Goal: Task Accomplishment & Management: Use online tool/utility

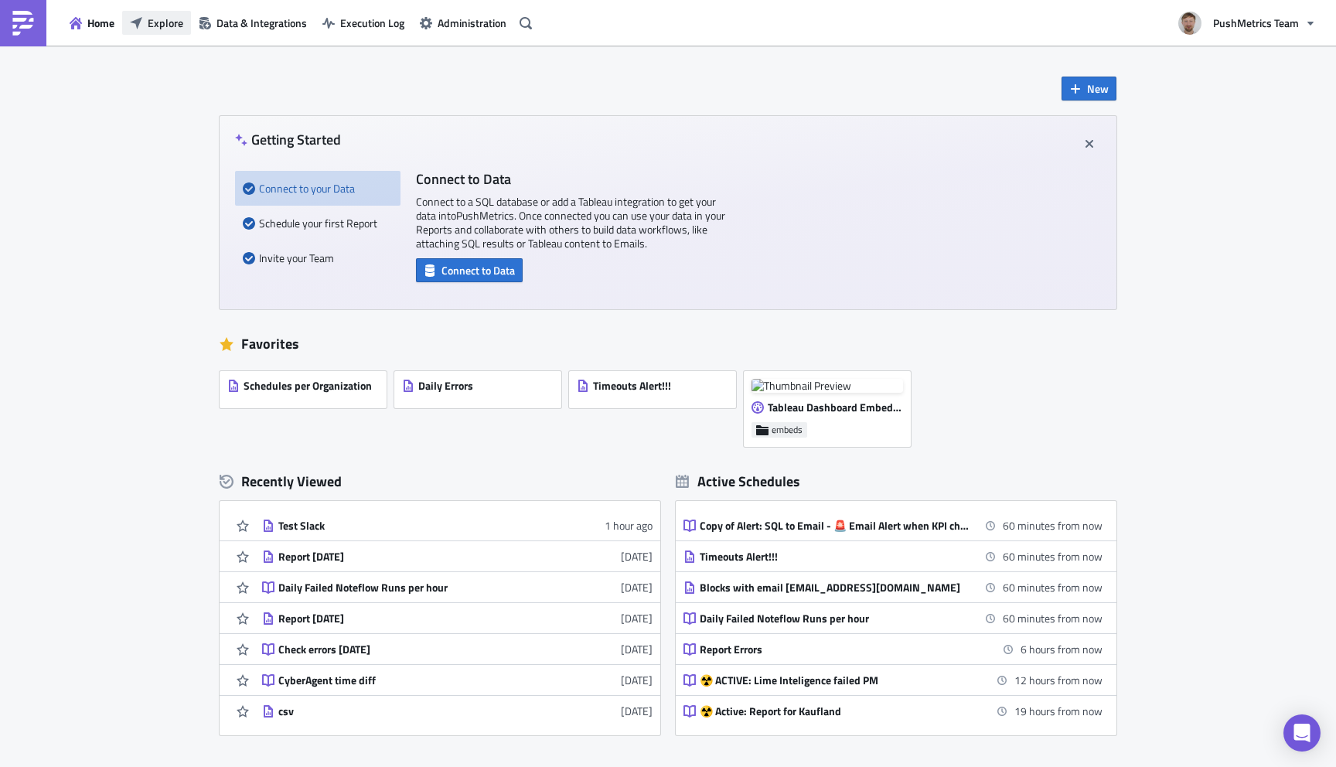
click at [165, 21] on span "Explore" at bounding box center [166, 23] width 36 height 16
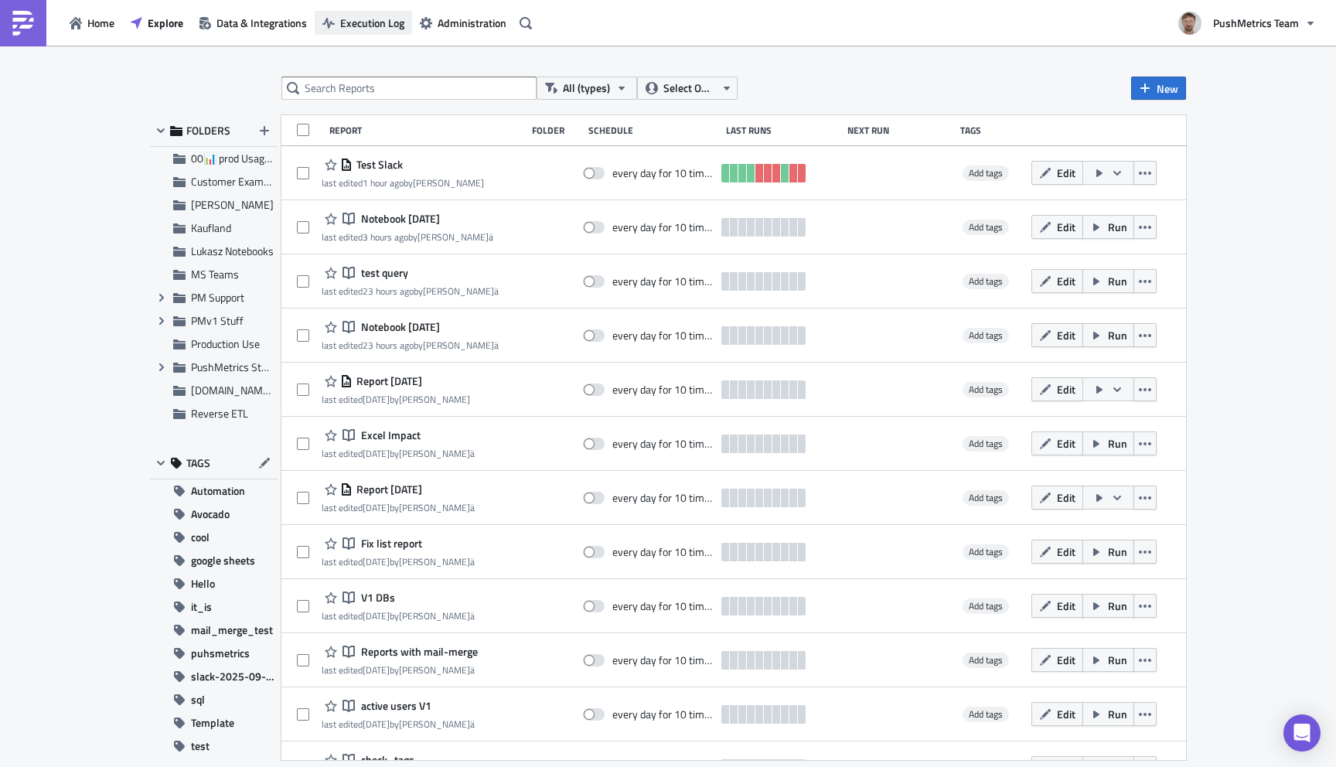
click at [378, 19] on span "Execution Log" at bounding box center [372, 23] width 64 height 16
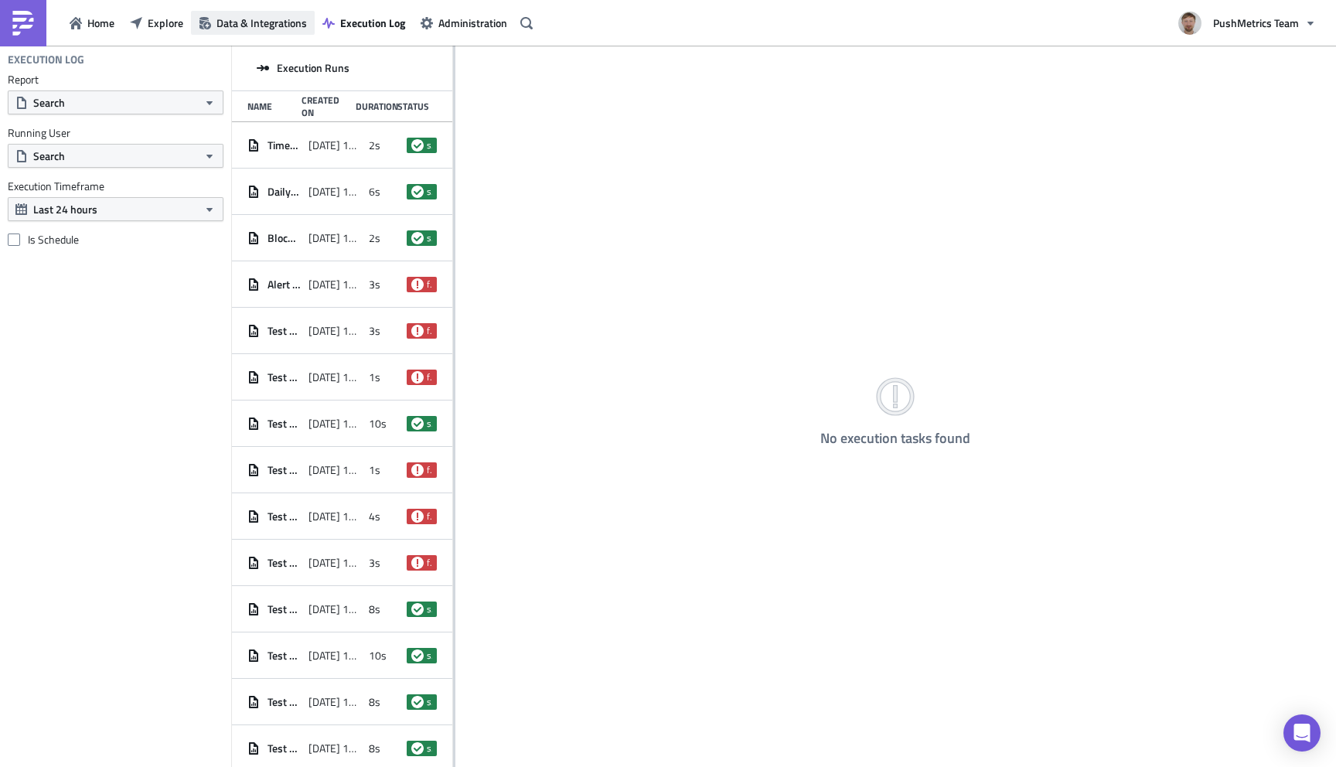
click at [270, 18] on span "Data & Integrations" at bounding box center [261, 23] width 90 height 16
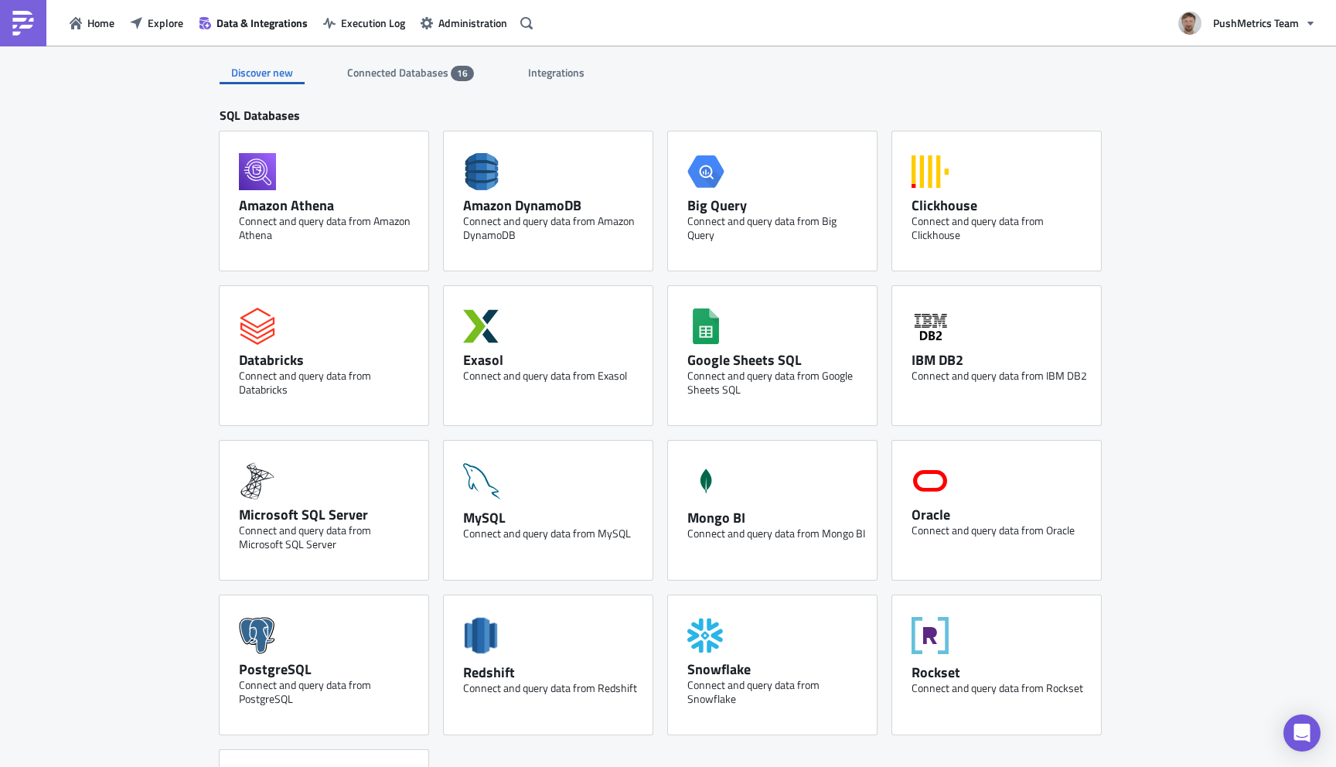
click at [570, 76] on span "Integrations" at bounding box center [557, 72] width 59 height 16
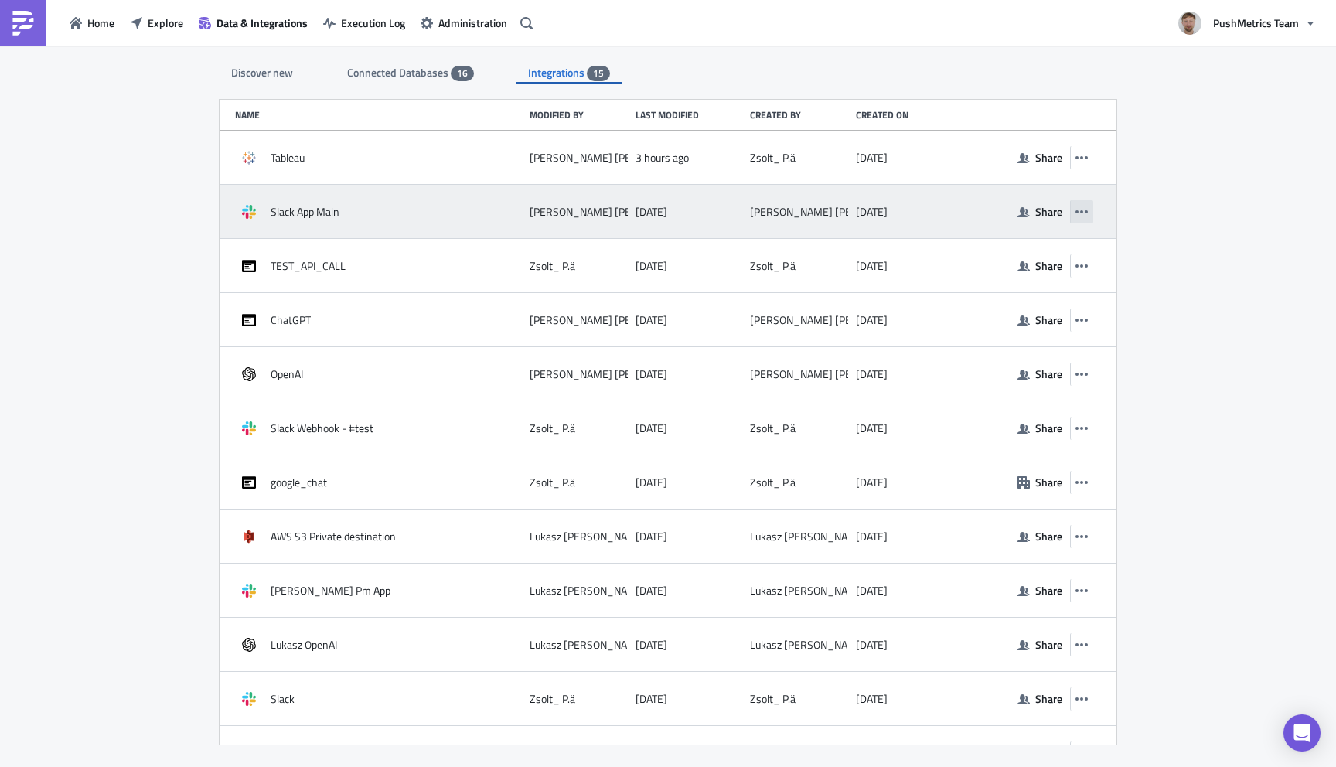
click at [1088, 210] on button "button" at bounding box center [1081, 211] width 23 height 23
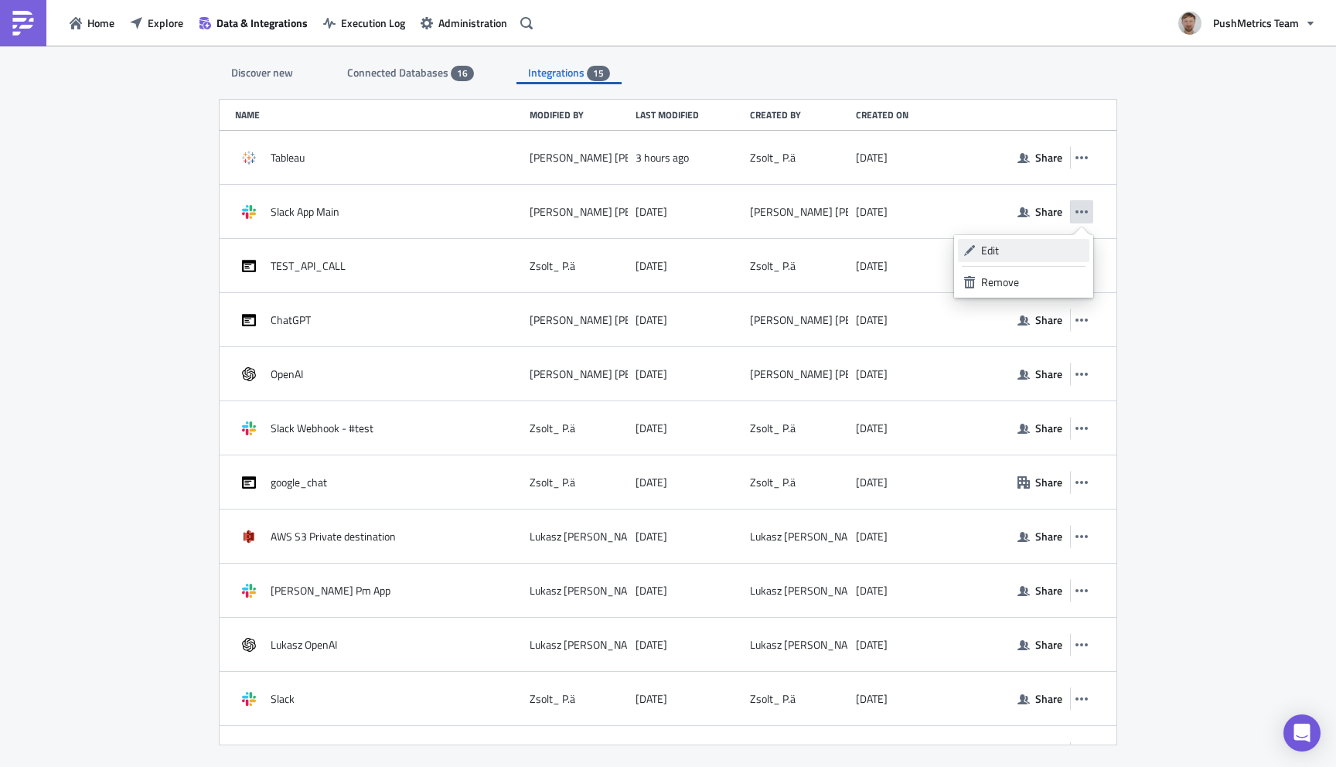
click at [1039, 246] on div "Edit" at bounding box center [1032, 250] width 103 height 15
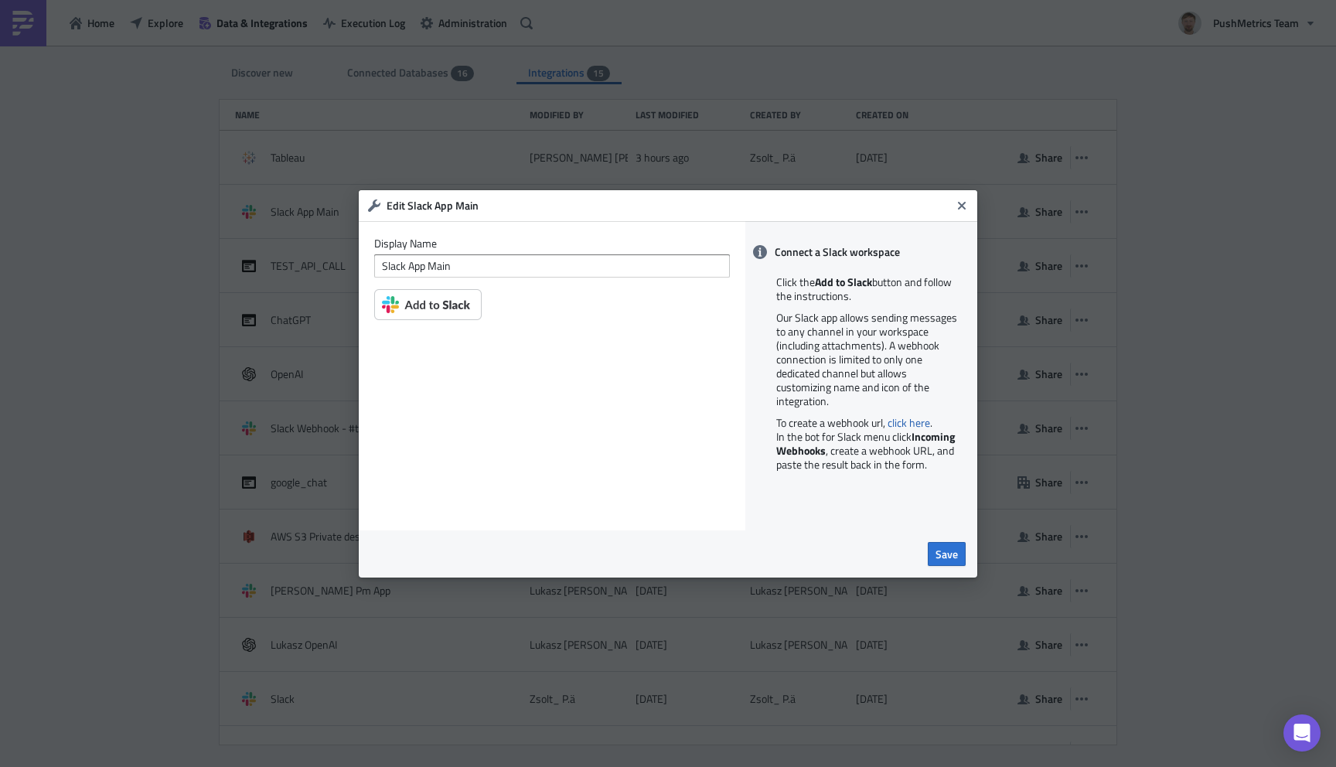
click at [445, 316] on img at bounding box center [427, 304] width 107 height 31
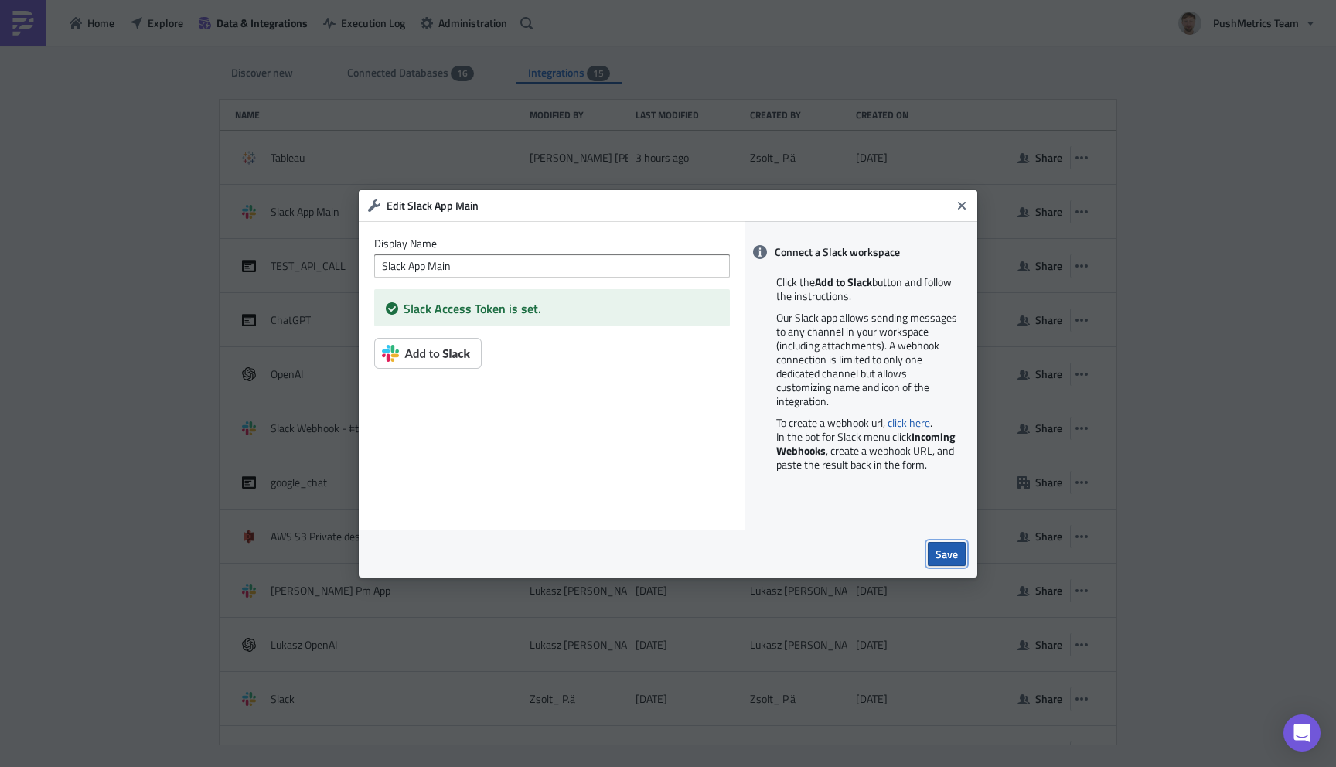
click at [952, 552] on span "Save" at bounding box center [946, 554] width 22 height 16
click at [961, 206] on icon "Close" at bounding box center [962, 205] width 8 height 8
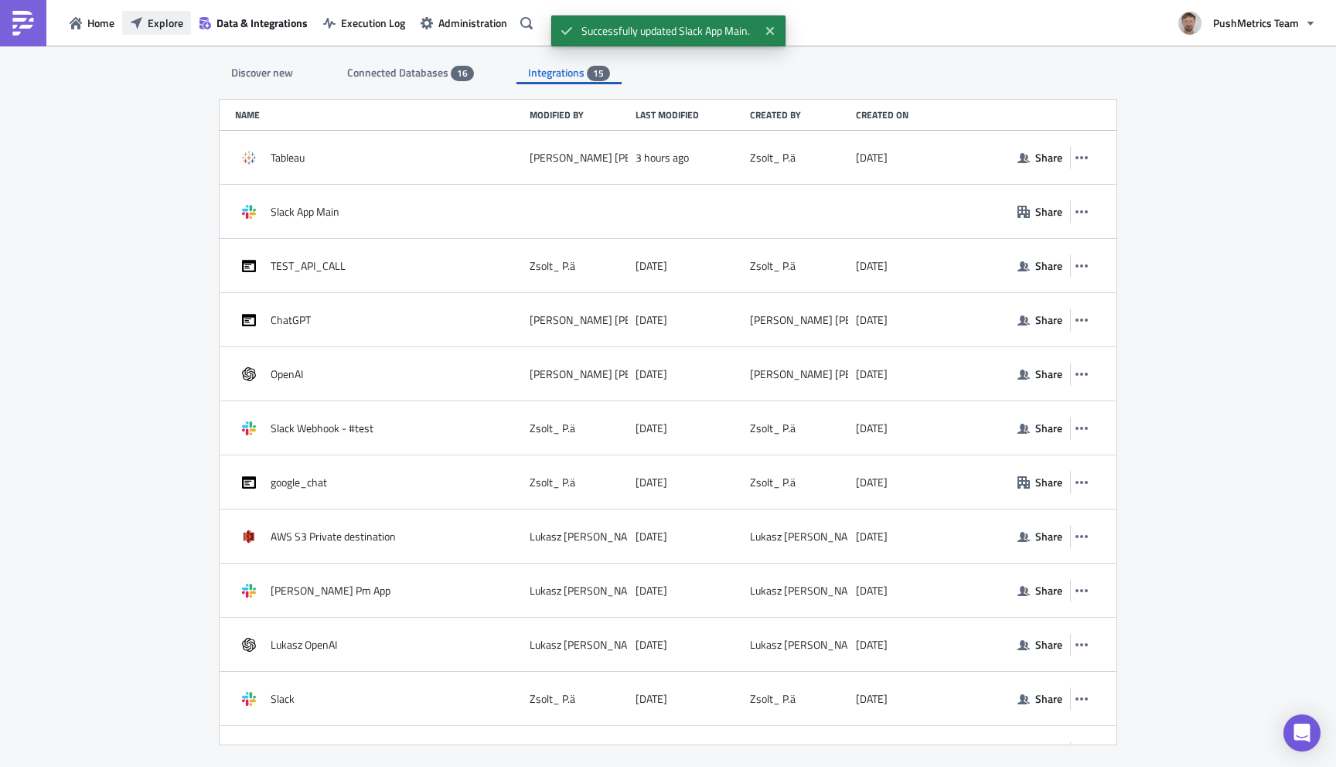
click at [165, 13] on button "Explore" at bounding box center [156, 23] width 69 height 24
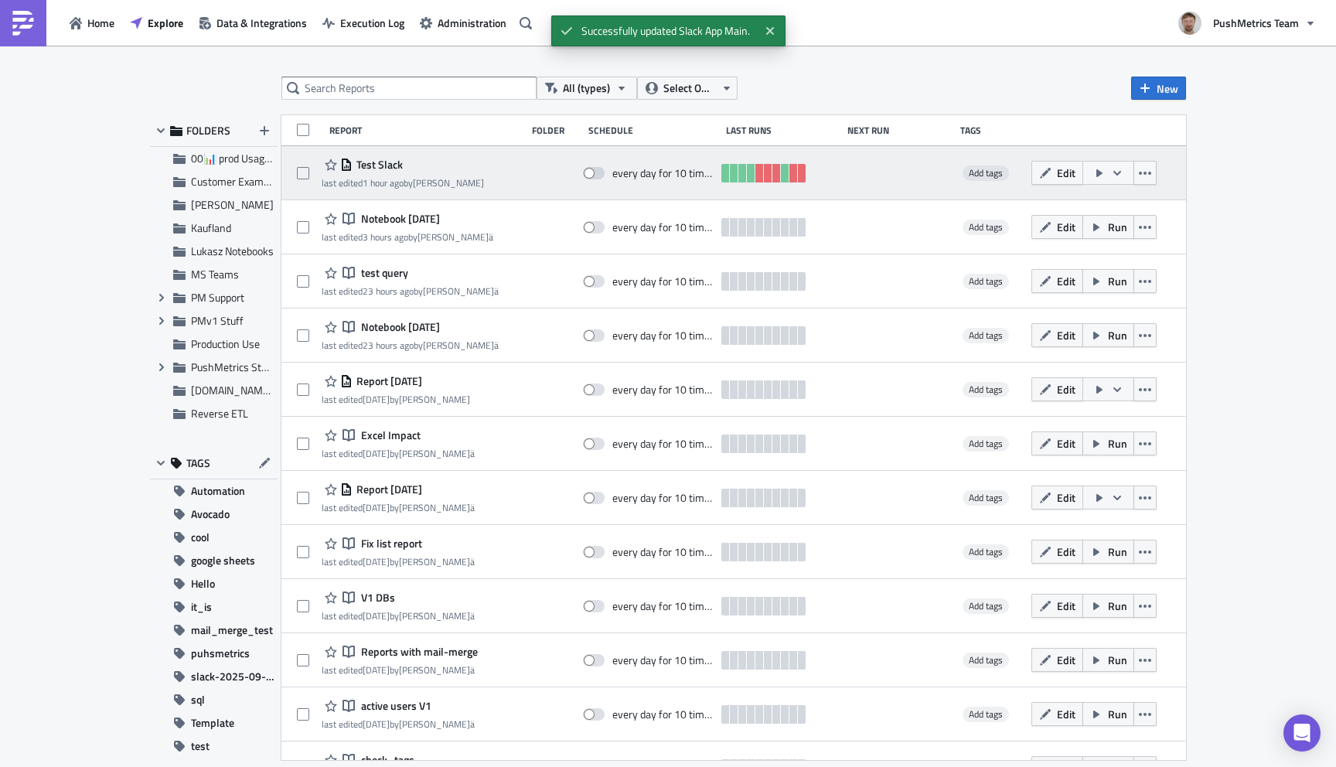
click at [390, 167] on span "Test Slack" at bounding box center [378, 165] width 50 height 14
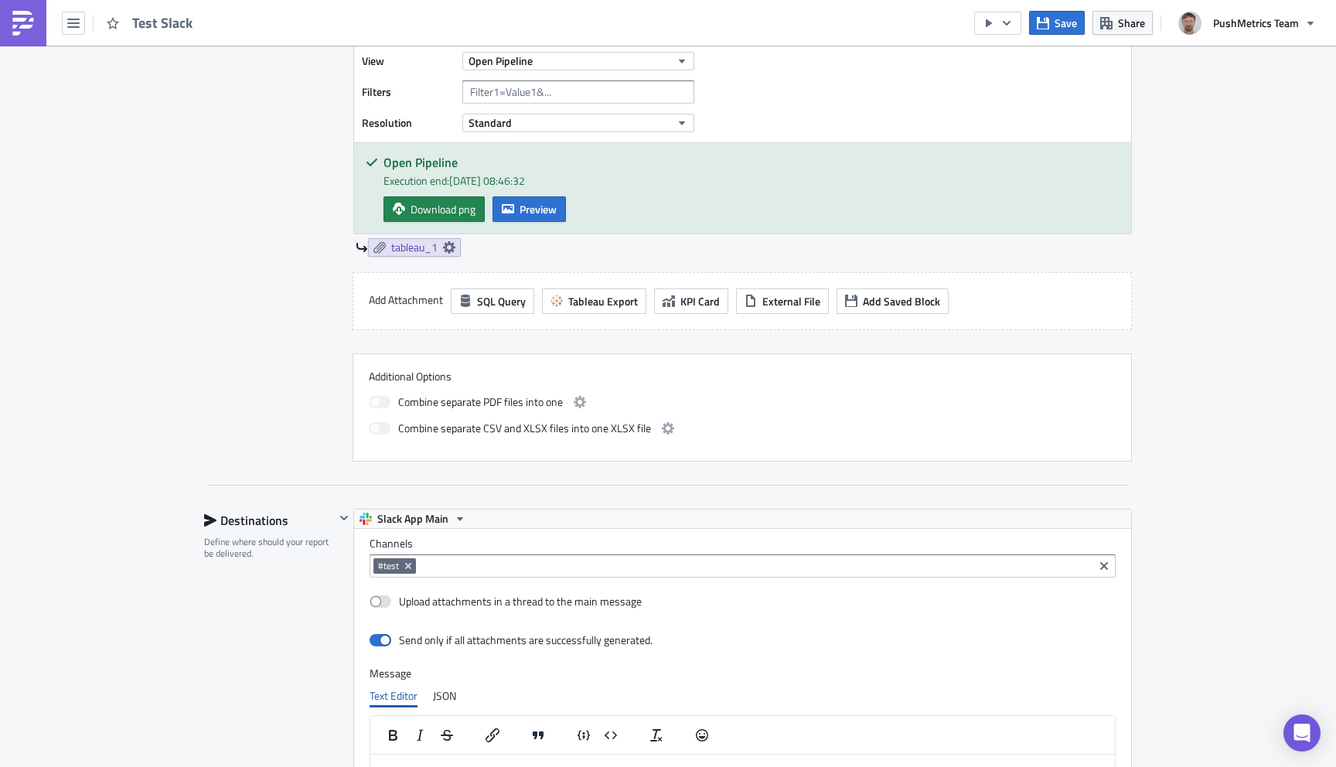
scroll to position [611, 0]
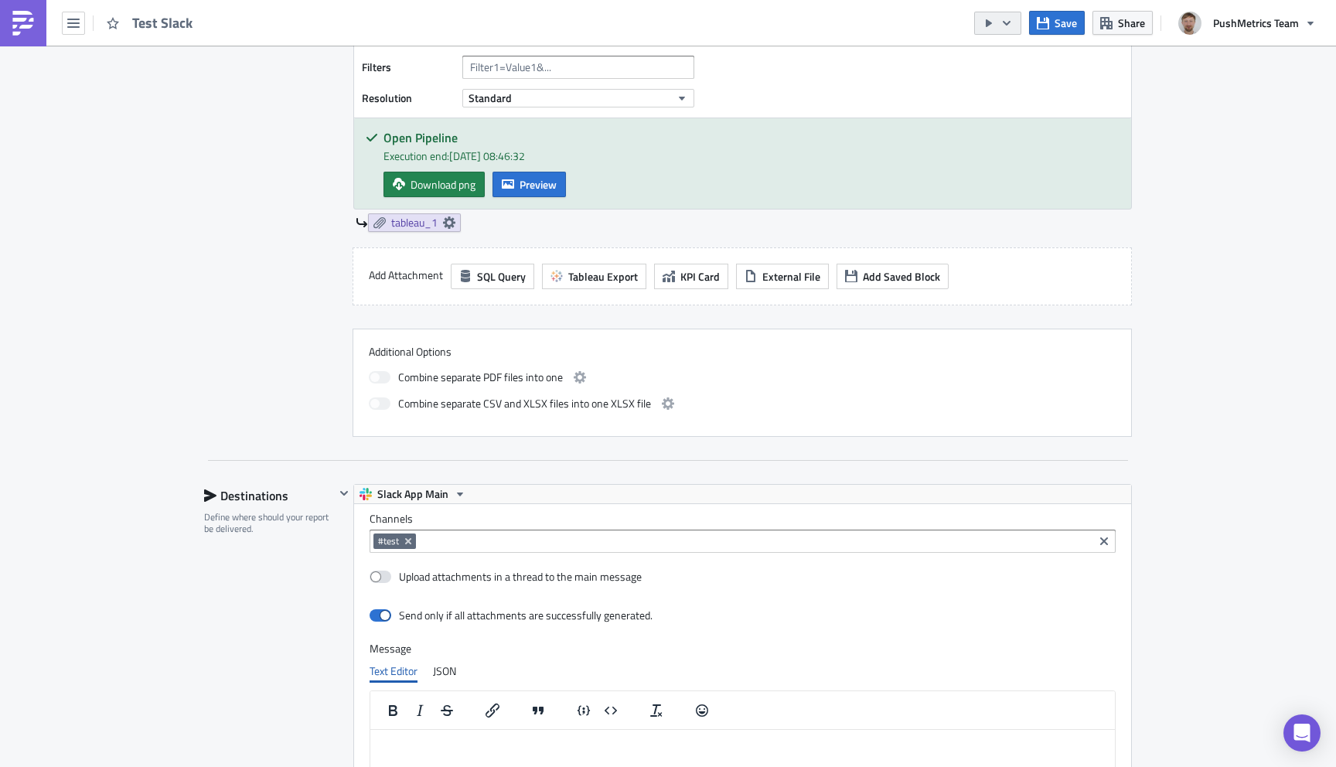
click at [1013, 23] on icon "button" at bounding box center [1006, 23] width 12 height 12
click at [1014, 78] on div "Run Report" at bounding box center [1045, 84] width 121 height 15
click at [1244, 67] on strong "See Execution." at bounding box center [1255, 68] width 67 height 16
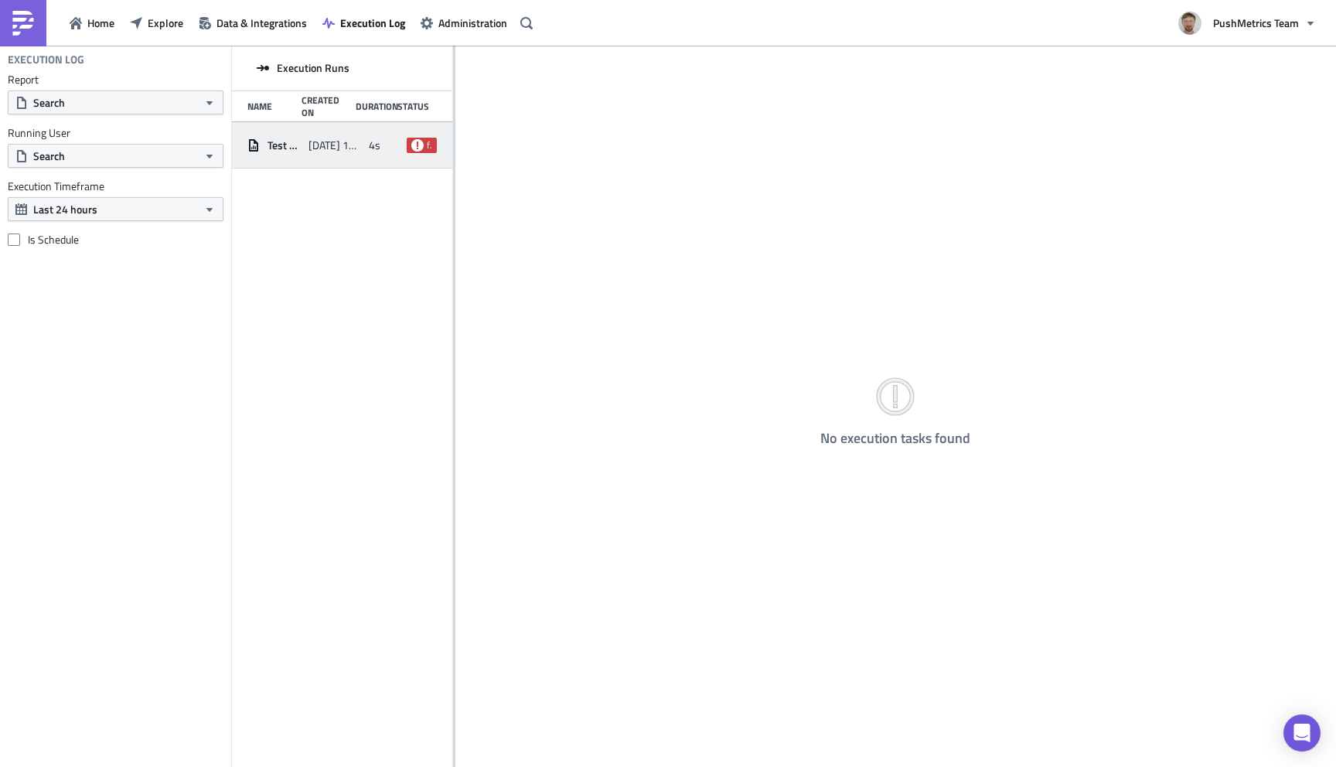
click at [337, 153] on div "[DATE] 12:01" at bounding box center [334, 145] width 53 height 28
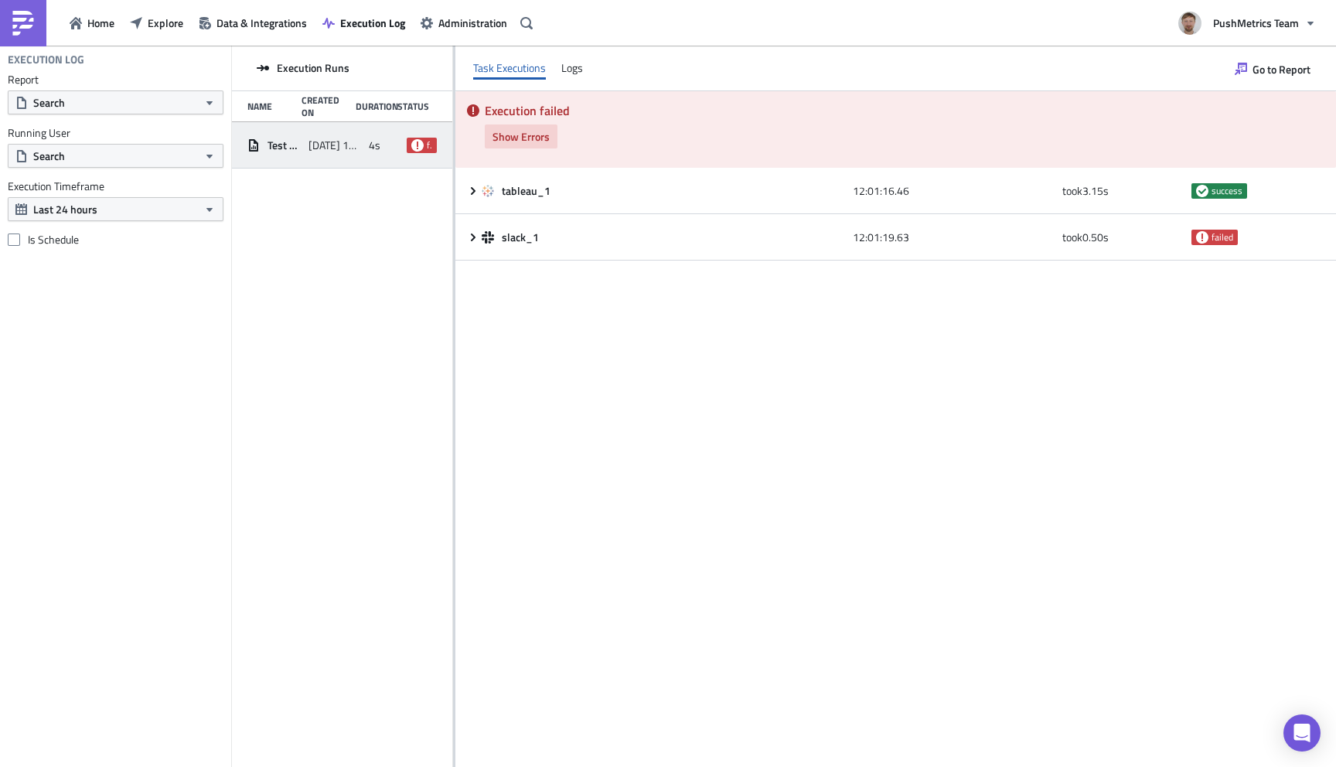
click at [533, 137] on span "Show Errors" at bounding box center [520, 136] width 57 height 16
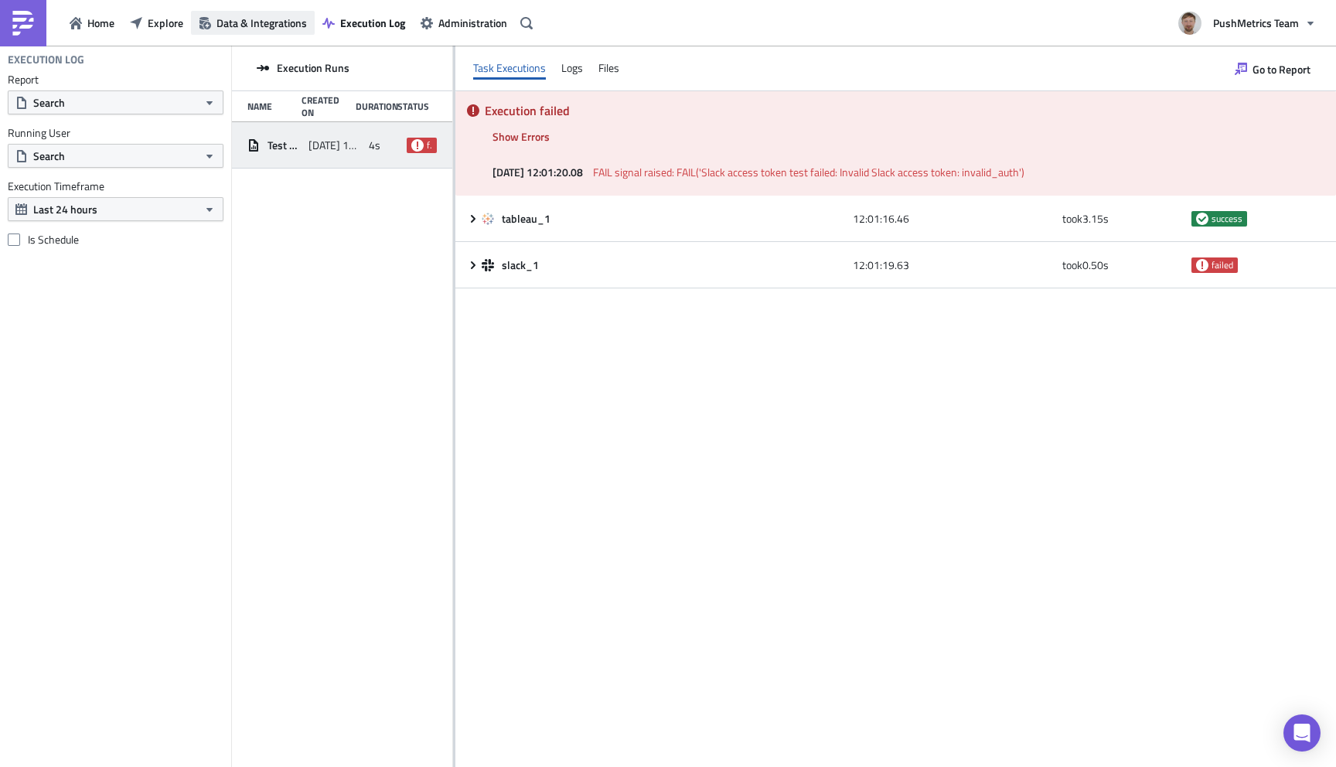
click at [219, 15] on span "Data & Integrations" at bounding box center [261, 23] width 90 height 16
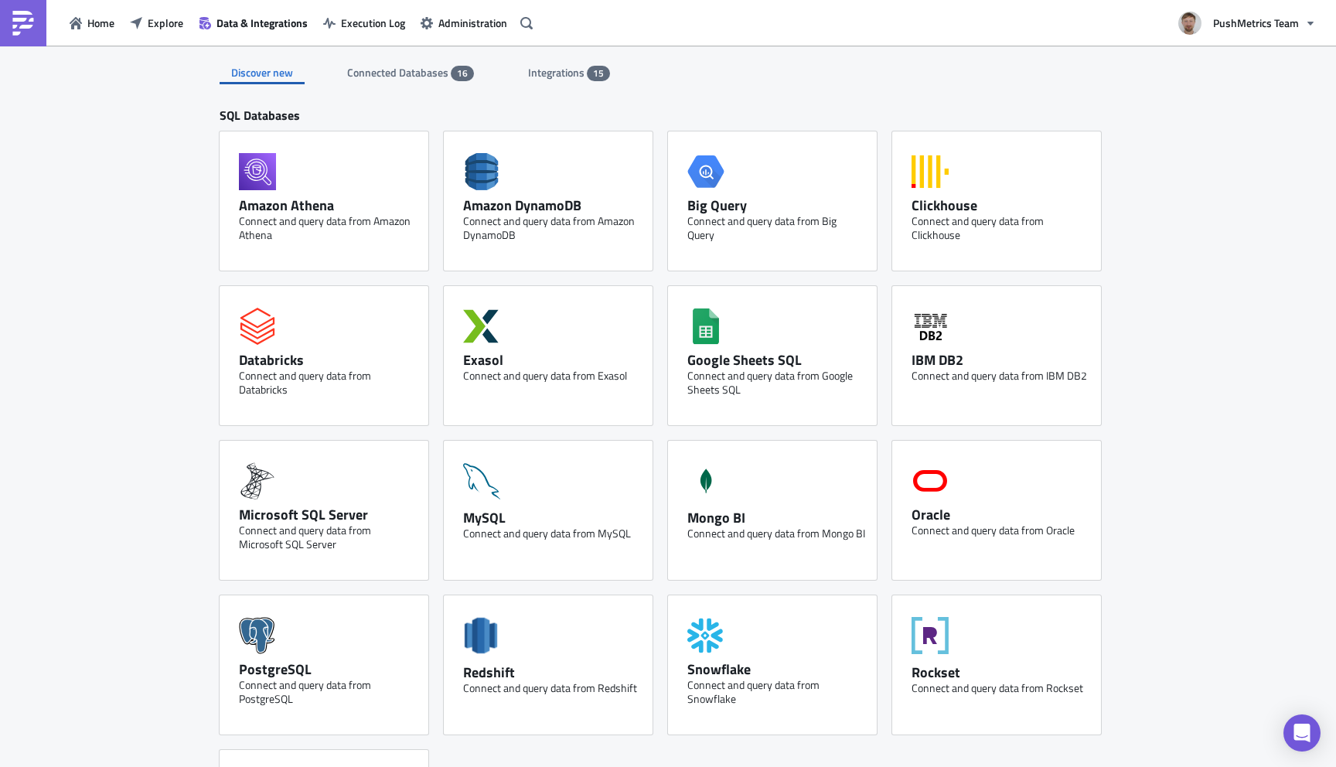
click at [548, 73] on span "Integrations" at bounding box center [557, 72] width 59 height 16
click at [513, 65] on span "Integrations" at bounding box center [534, 72] width 59 height 16
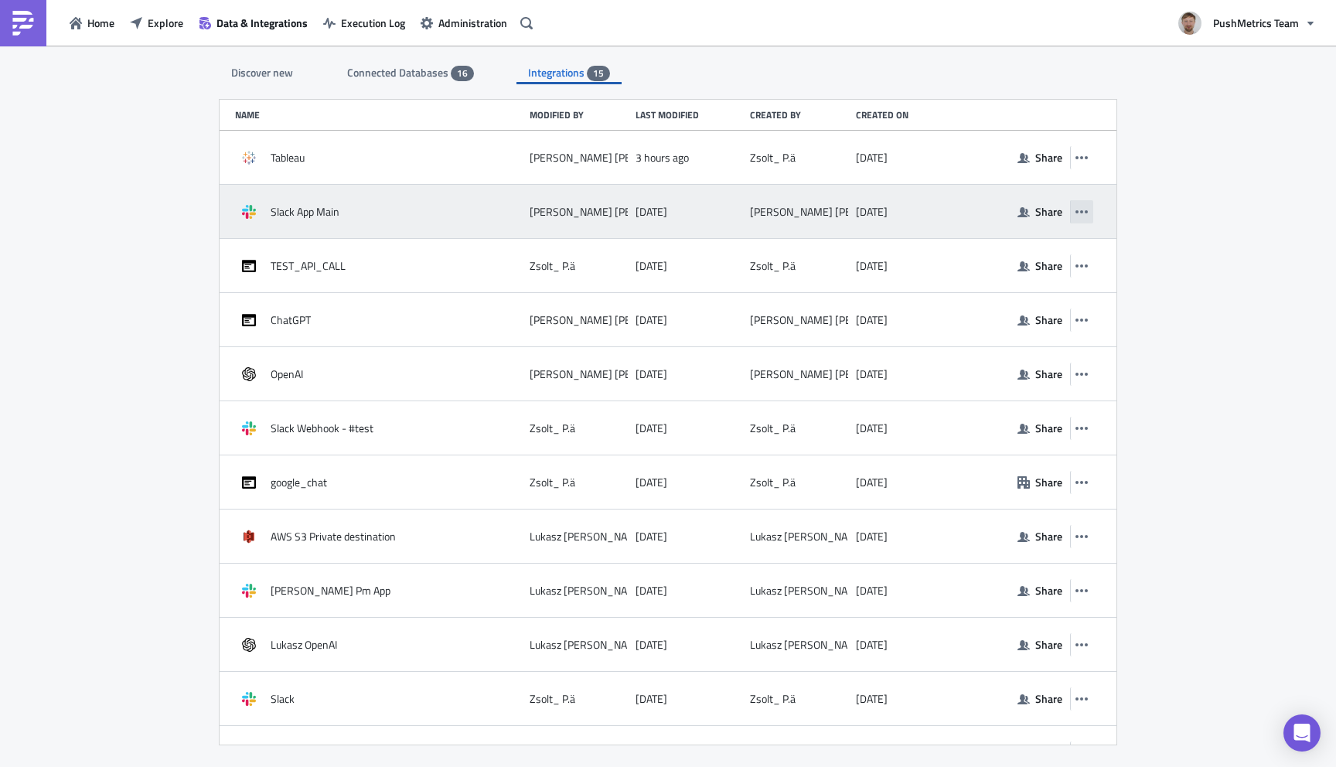
click at [1088, 213] on icon "button" at bounding box center [1081, 212] width 12 height 12
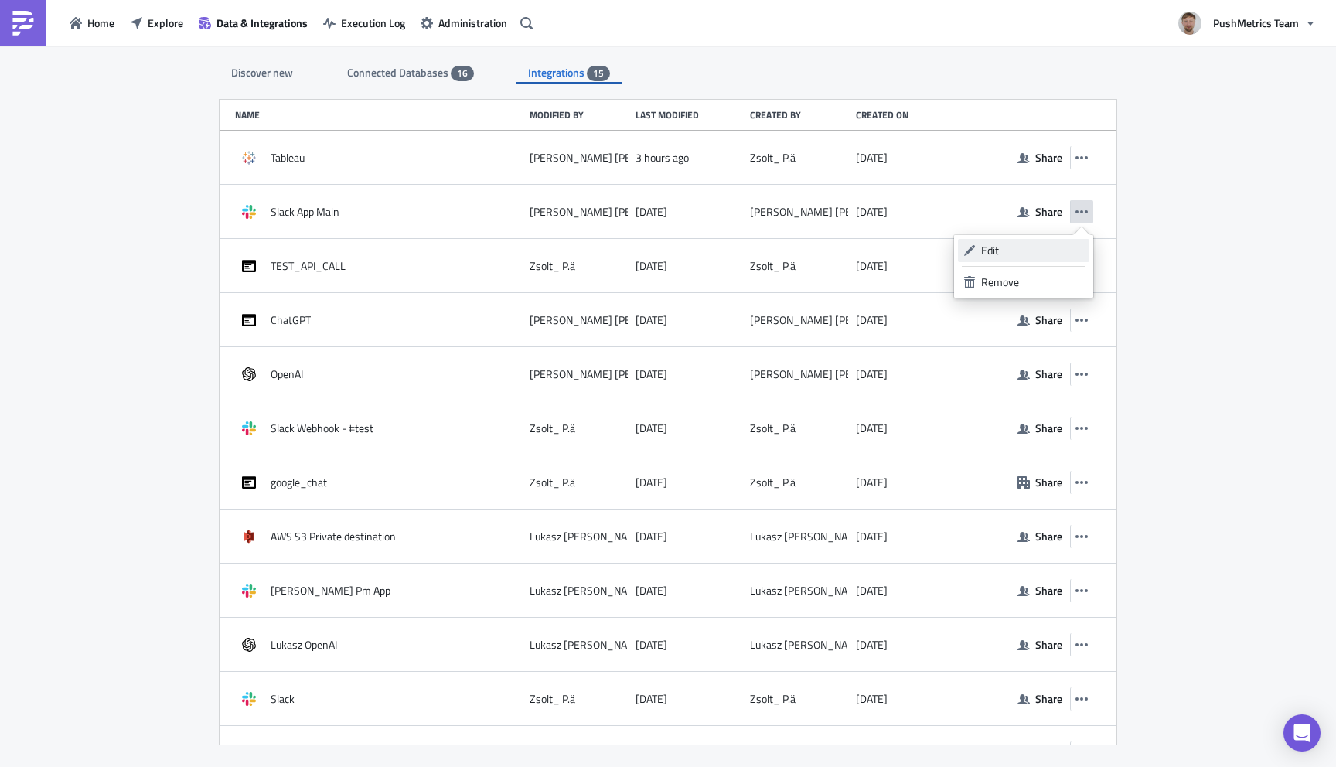
click at [1014, 252] on div "Edit" at bounding box center [1032, 250] width 103 height 15
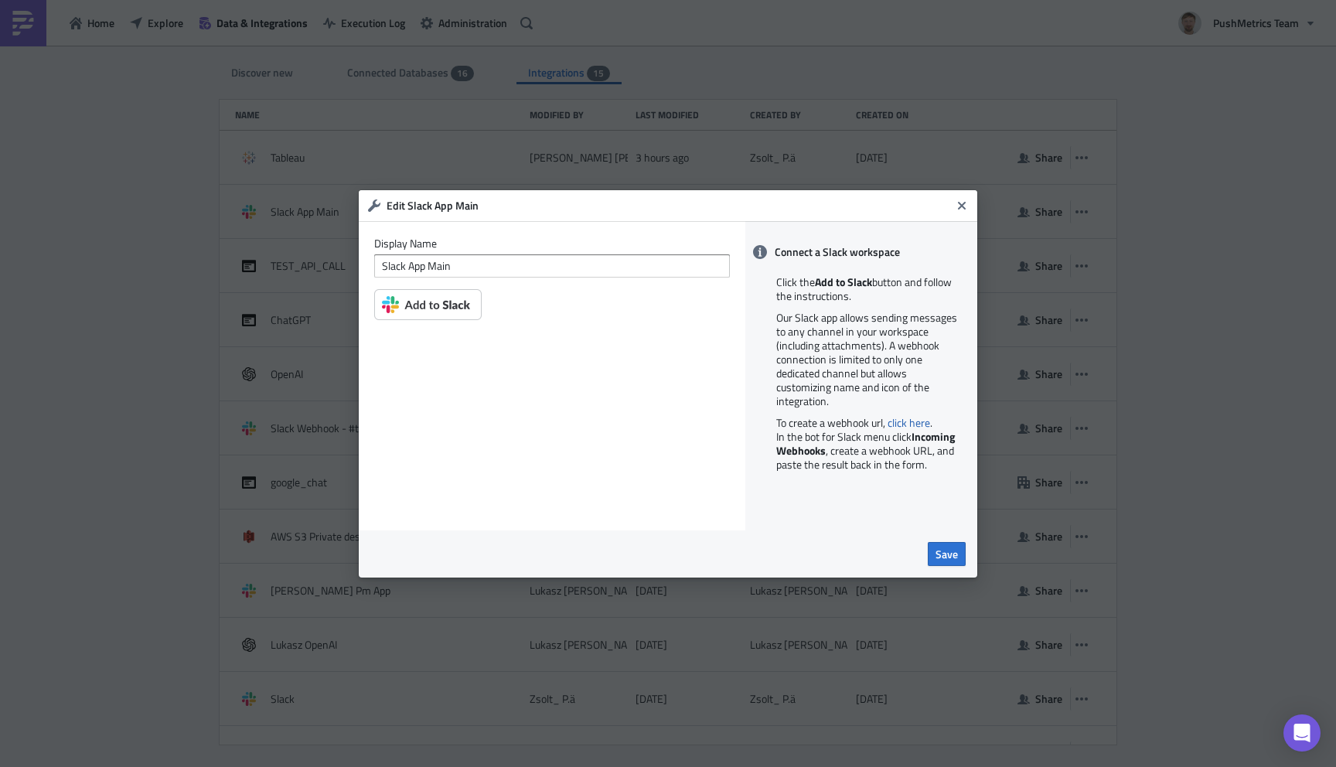
click at [463, 319] on form "Display Name Slack App Main" at bounding box center [552, 280] width 356 height 87
click at [457, 298] on img at bounding box center [427, 304] width 107 height 31
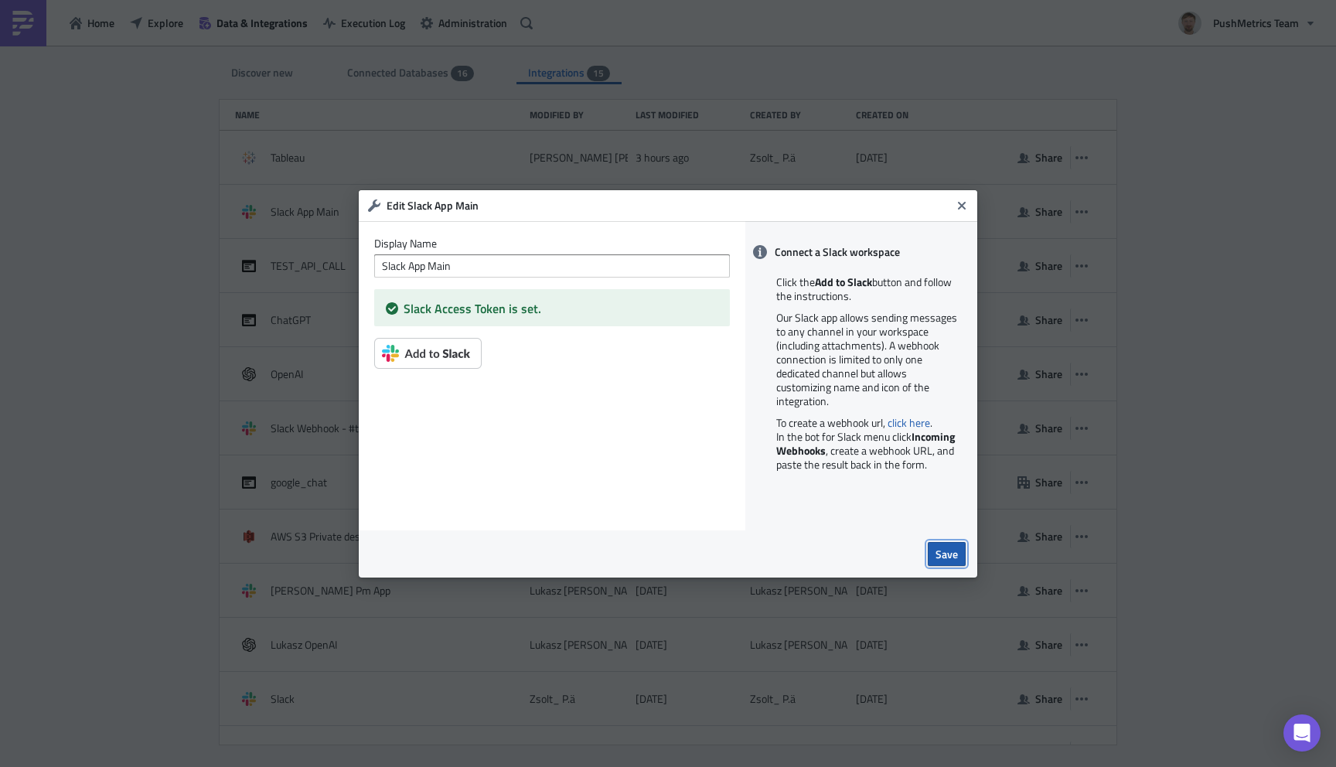
click at [951, 552] on span "Save" at bounding box center [946, 554] width 22 height 16
click at [959, 208] on icon "Close" at bounding box center [962, 205] width 8 height 8
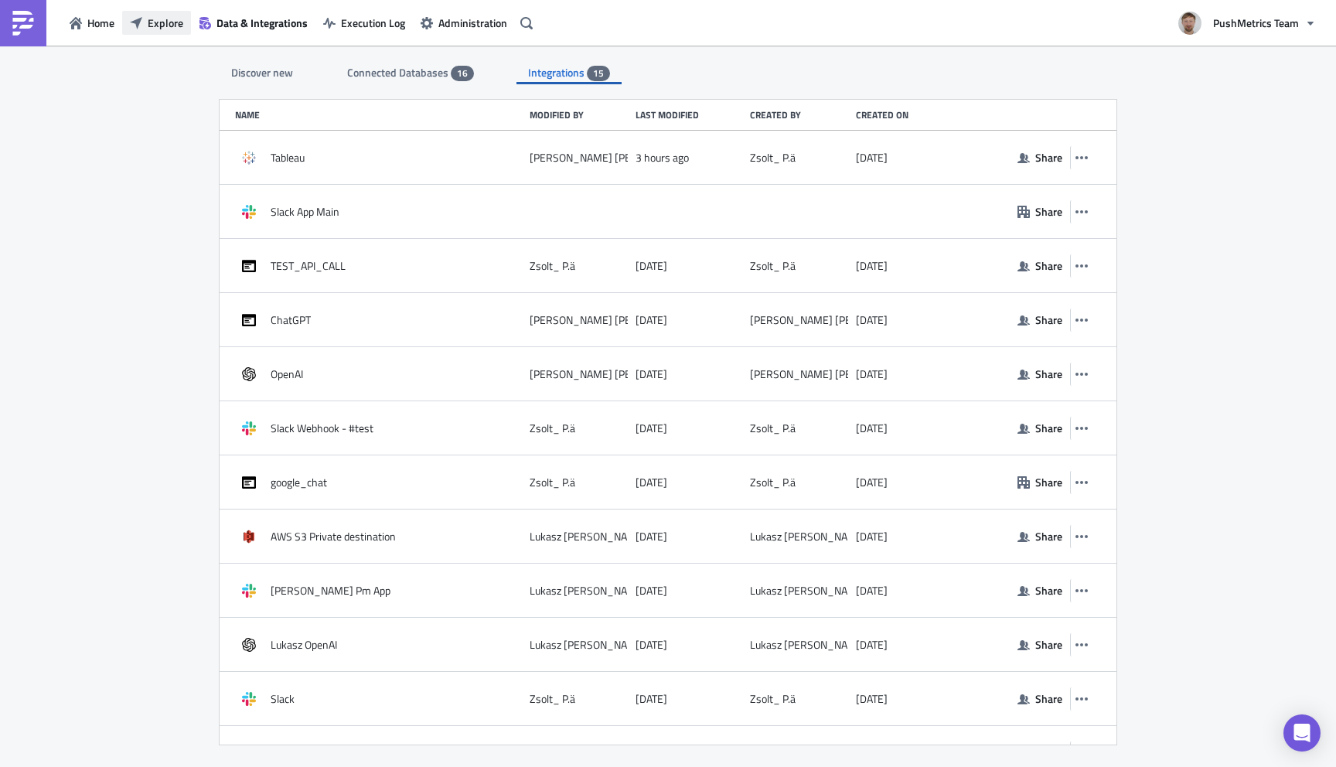
click at [171, 21] on span "Explore" at bounding box center [166, 23] width 36 height 16
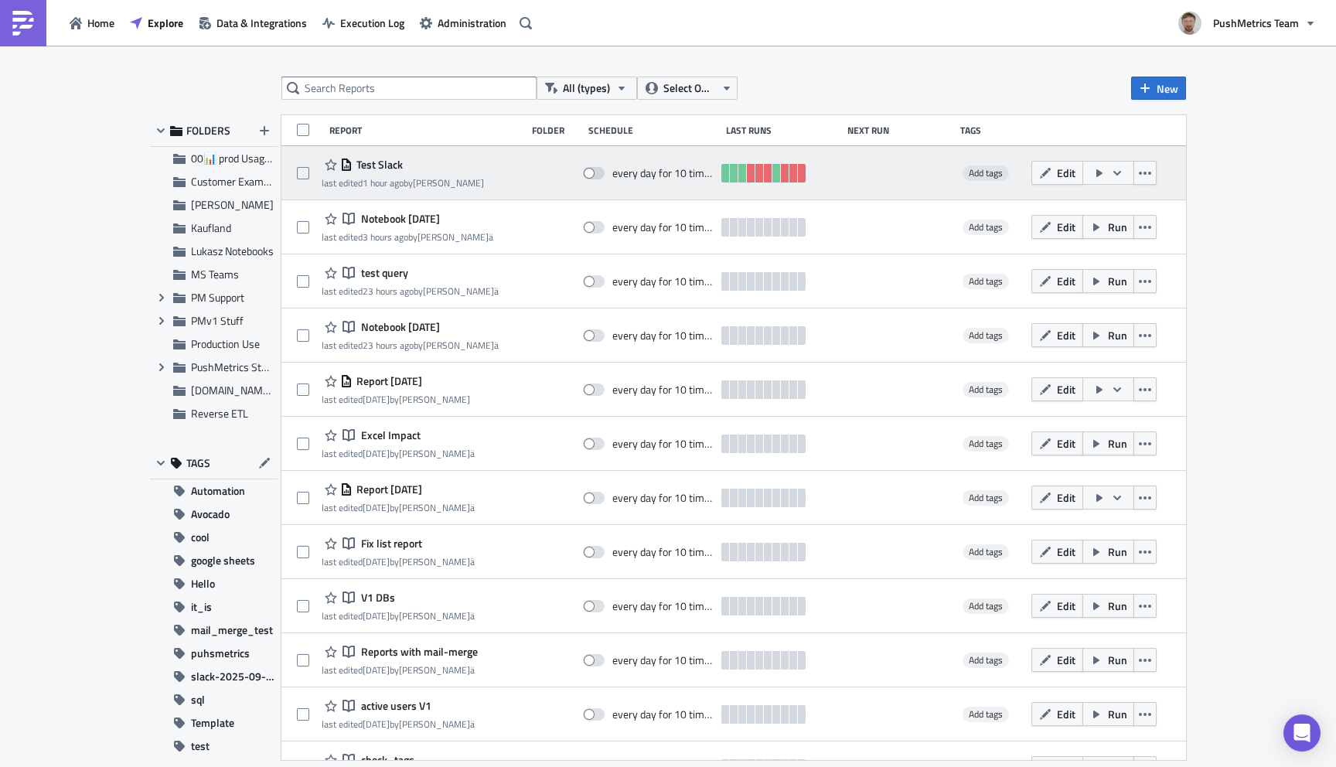
click at [378, 162] on span "Test Slack" at bounding box center [378, 165] width 50 height 14
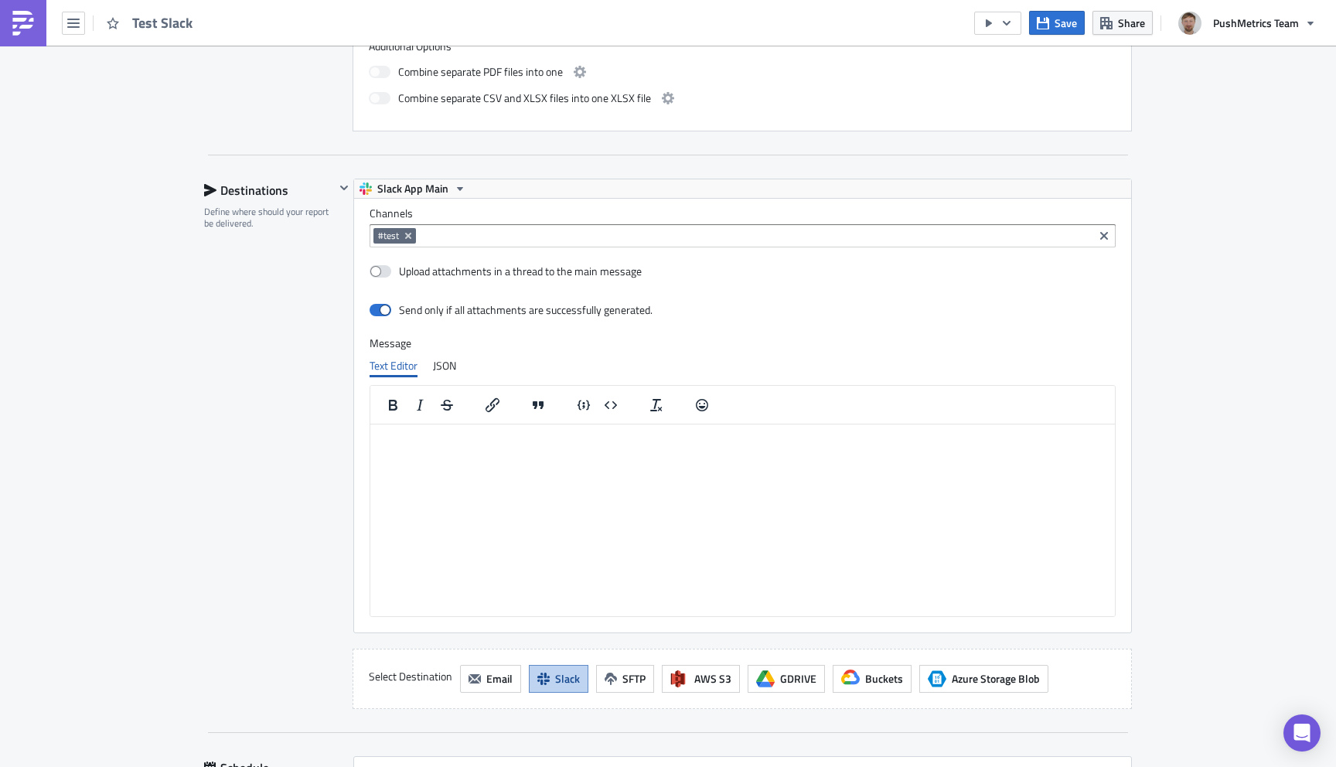
scroll to position [921, 0]
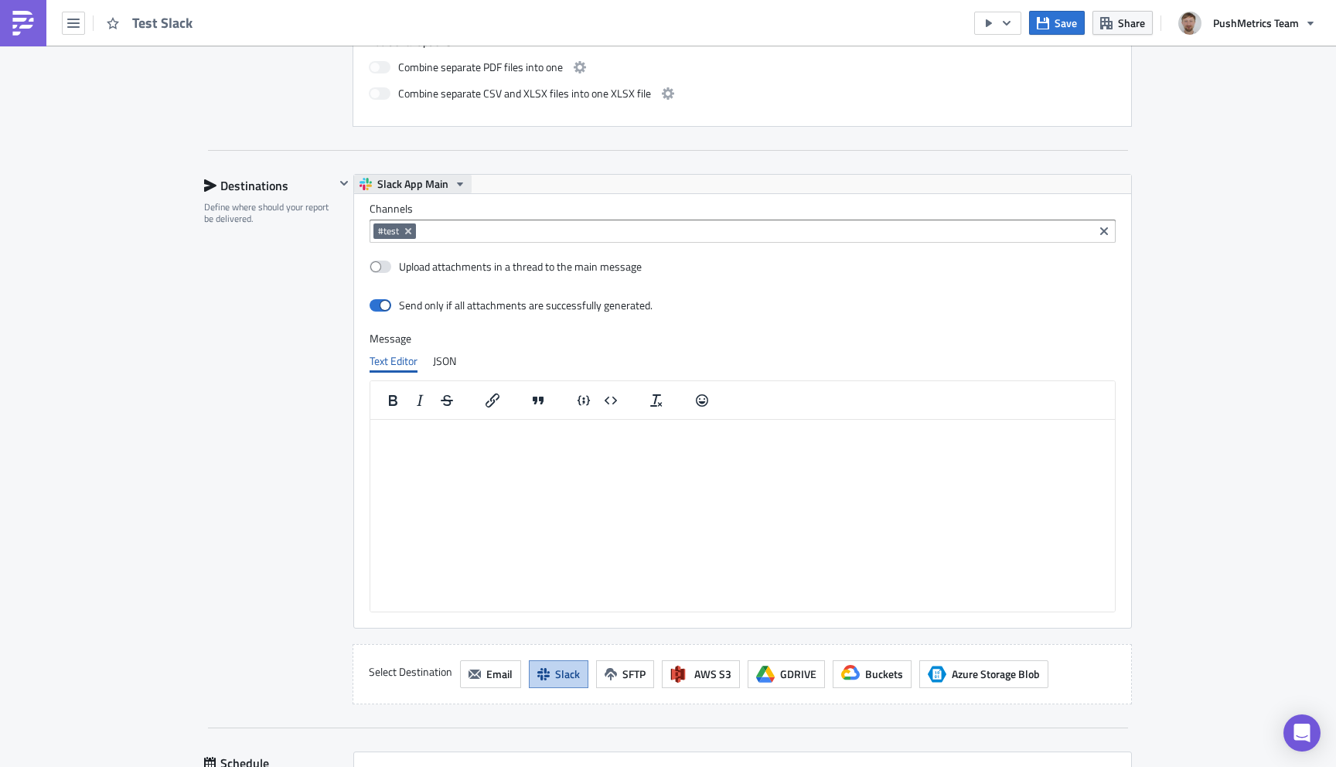
click at [406, 176] on span "Slack App Main" at bounding box center [412, 184] width 71 height 19
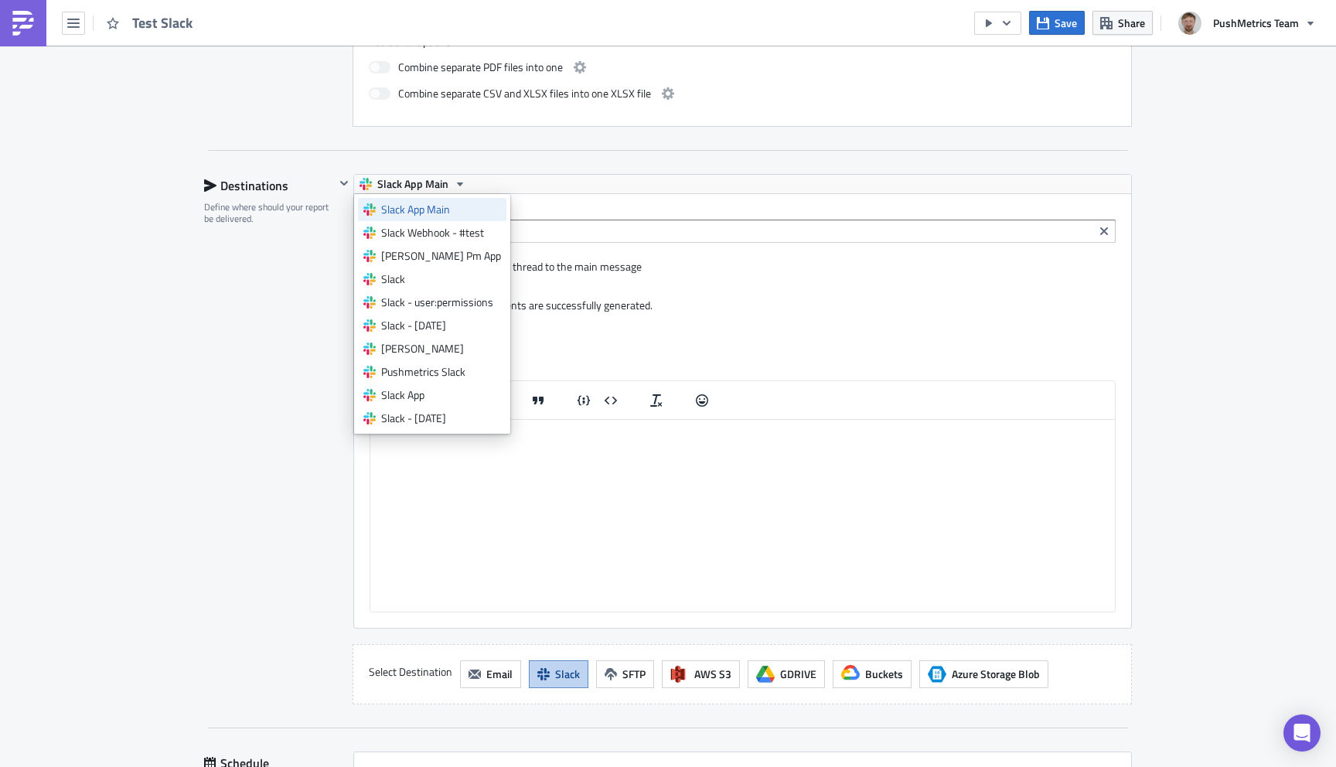
click at [416, 209] on div "Slack App Main" at bounding box center [441, 209] width 120 height 15
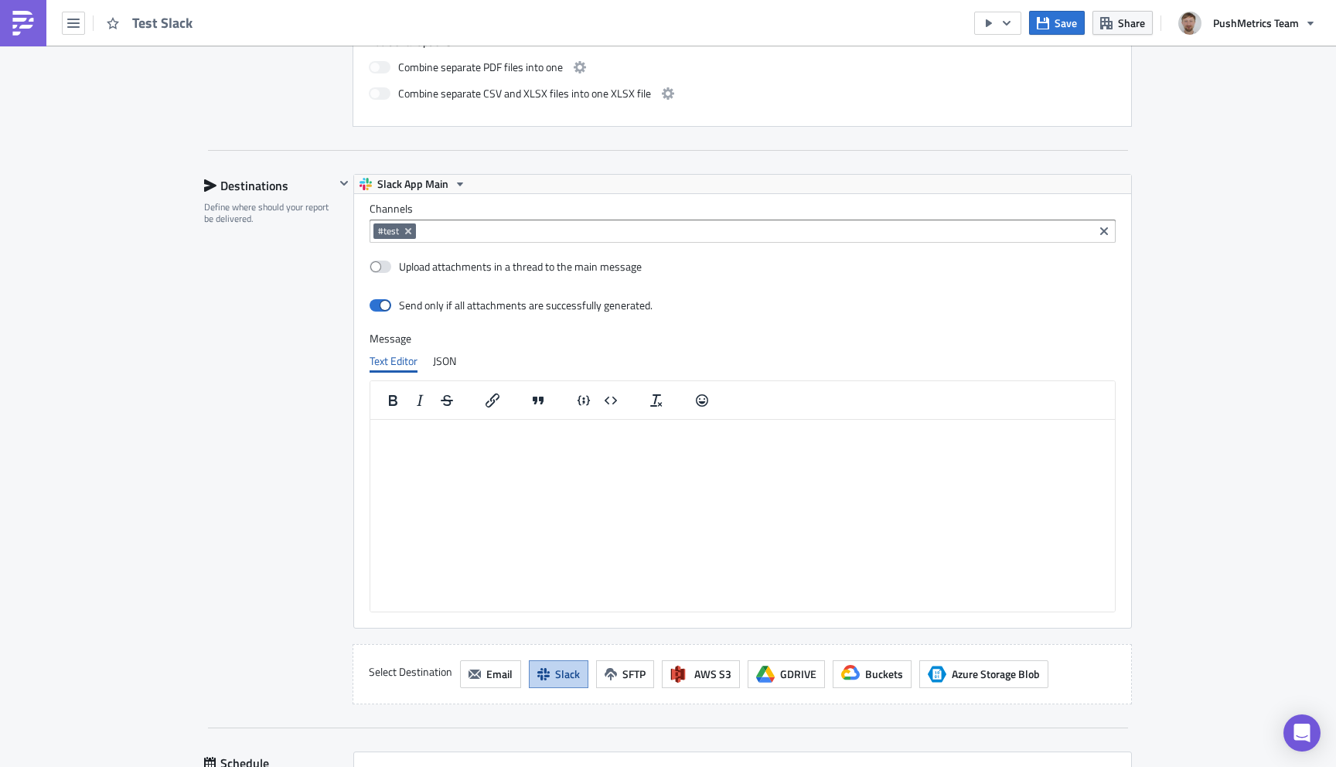
click at [263, 428] on div "Destinations Define where should your report be delivered." at bounding box center [269, 439] width 131 height 530
click at [1061, 26] on span "Save" at bounding box center [1065, 23] width 22 height 16
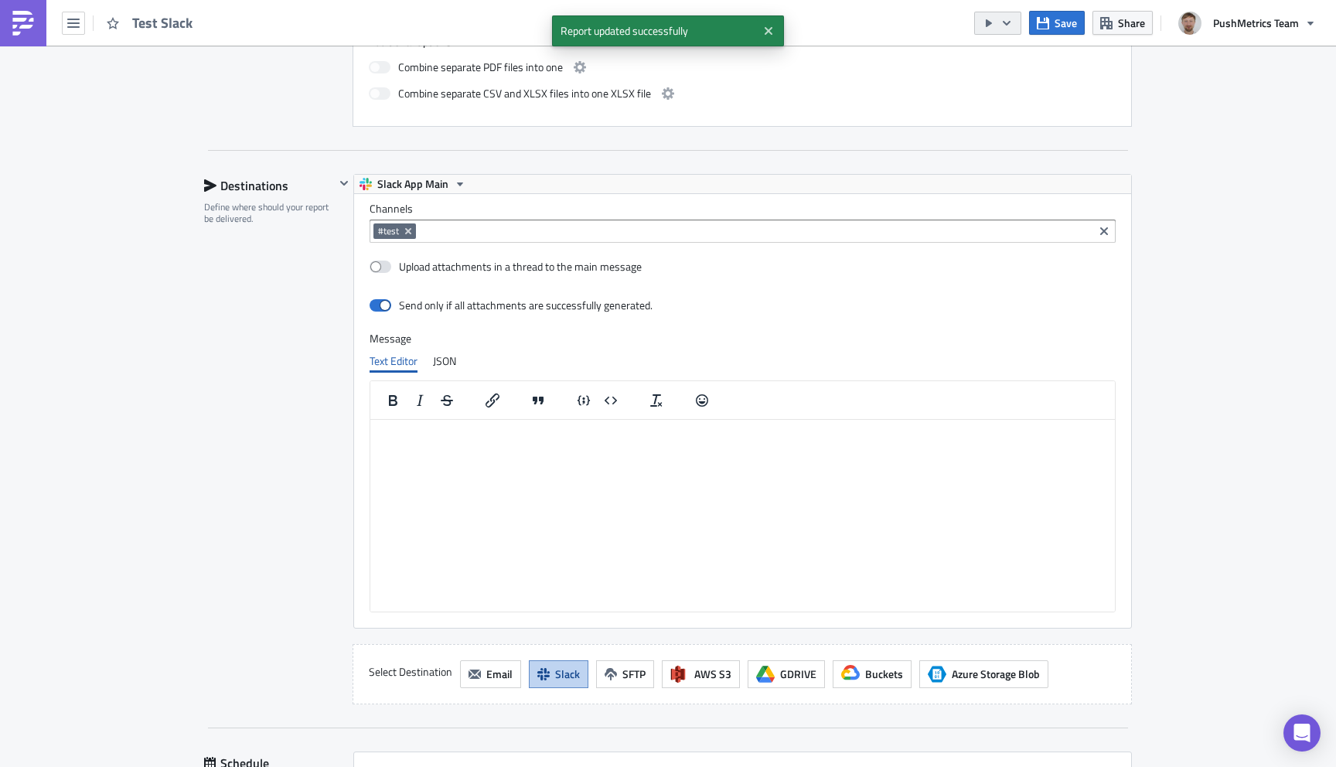
click at [1010, 23] on icon "button" at bounding box center [1006, 23] width 12 height 12
click at [1022, 78] on div "Run Report" at bounding box center [1045, 84] width 121 height 15
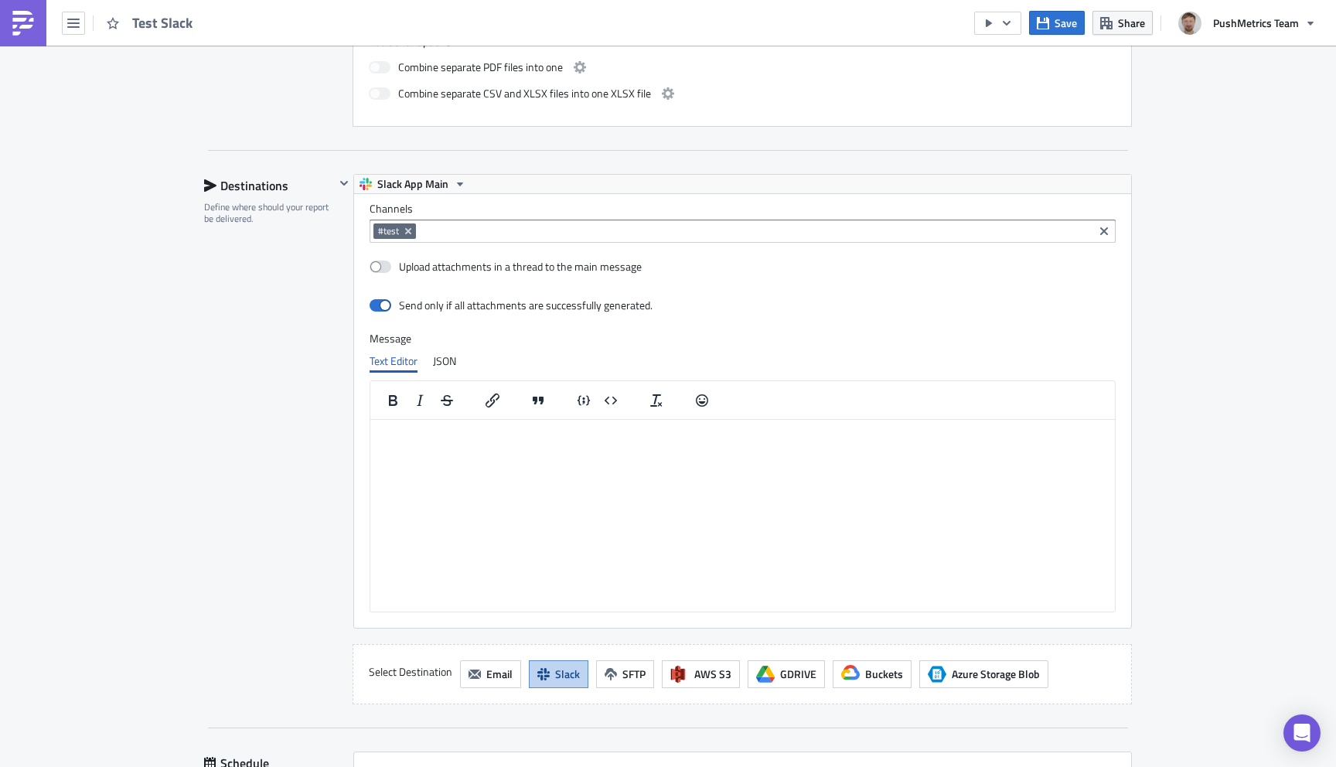
click at [29, 29] on img at bounding box center [23, 23] width 25 height 25
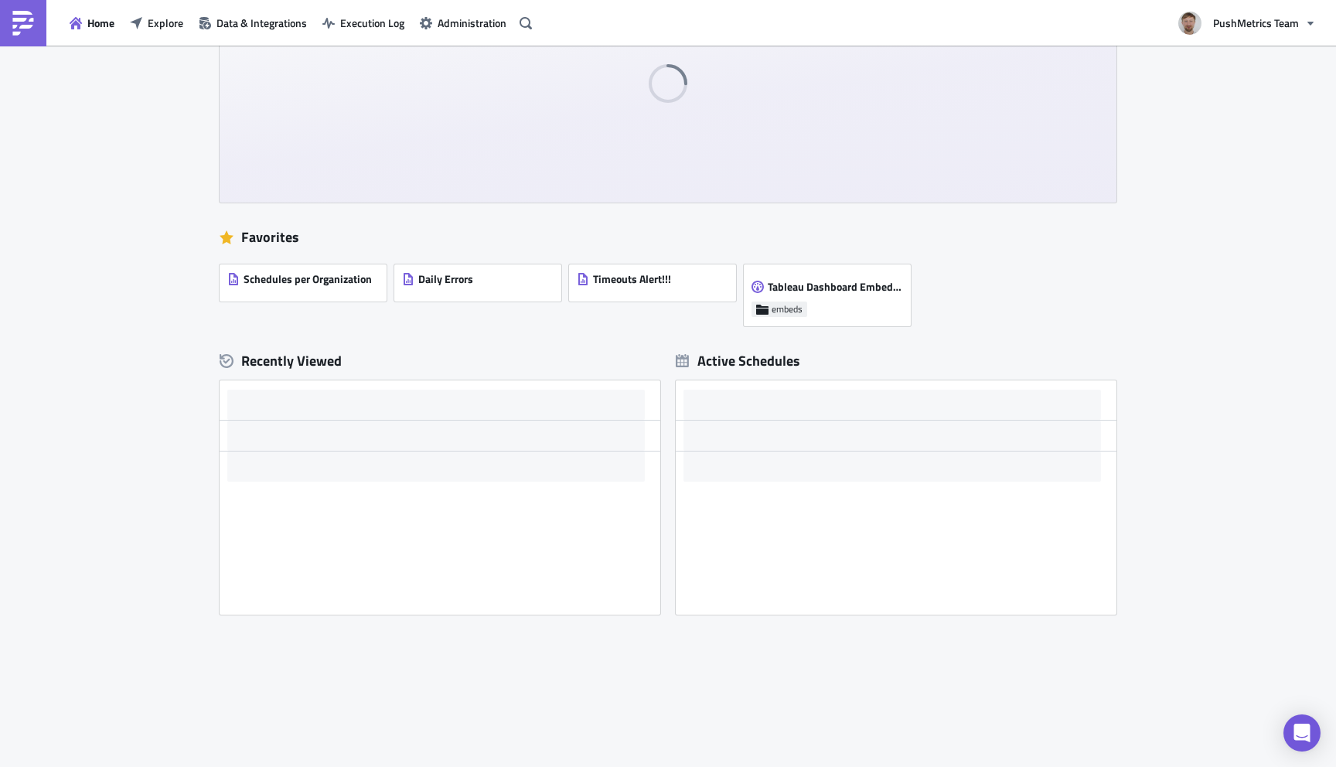
scroll to position [107, 0]
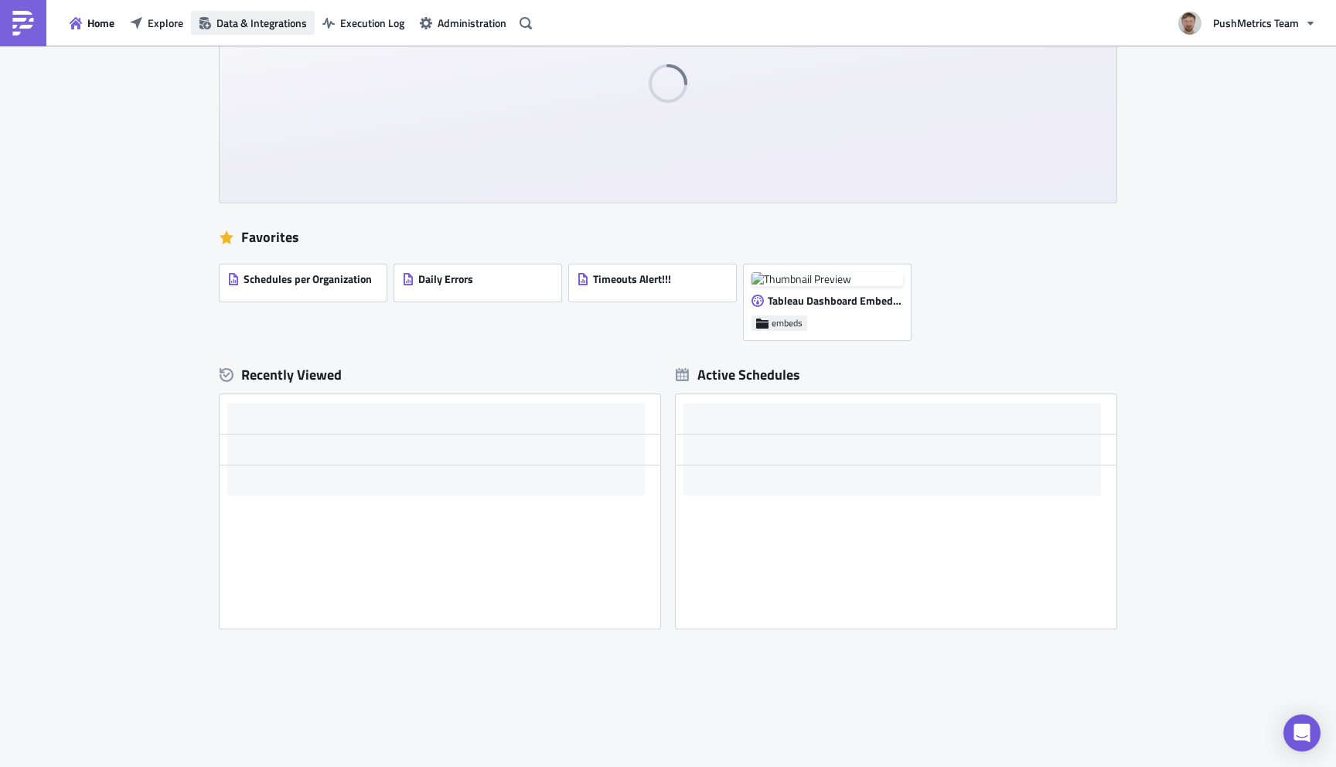
click at [250, 22] on span "Data & Integrations" at bounding box center [261, 23] width 90 height 16
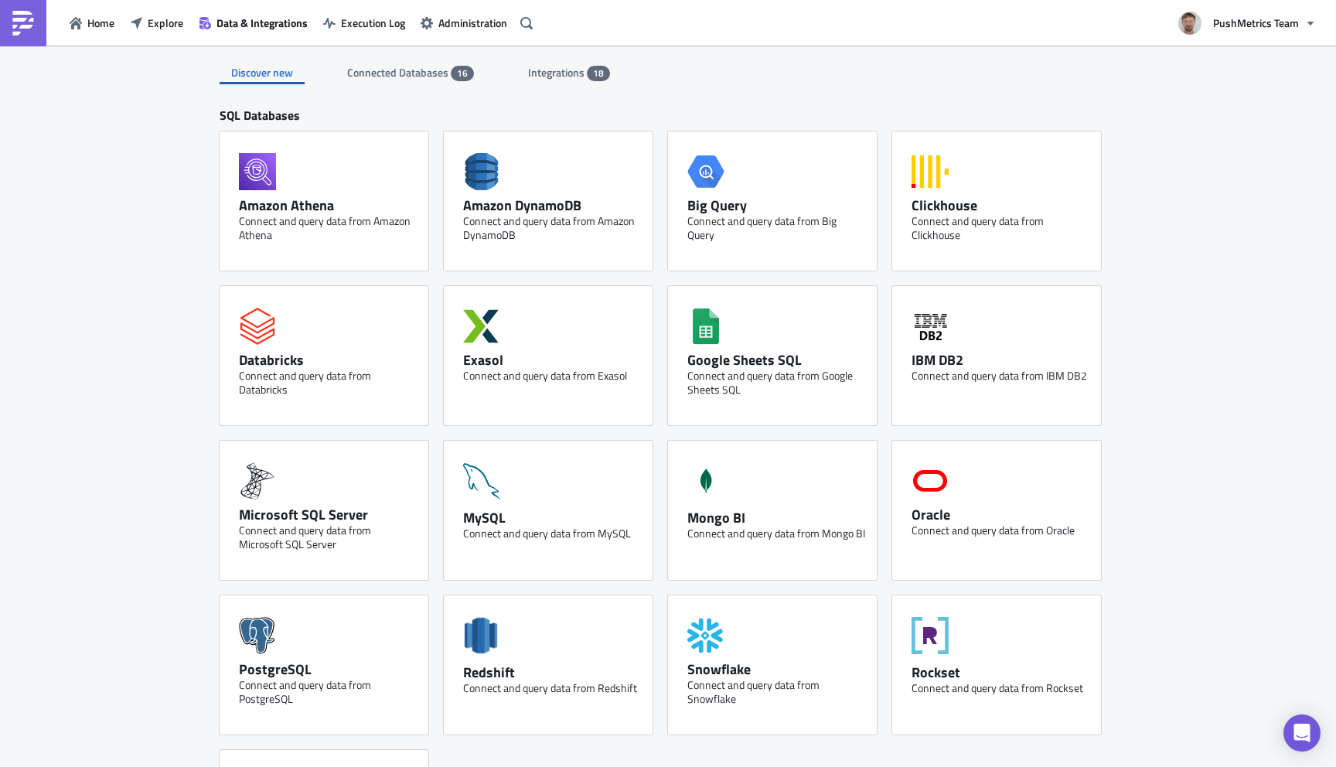
click at [539, 73] on span "Integrations" at bounding box center [557, 72] width 59 height 16
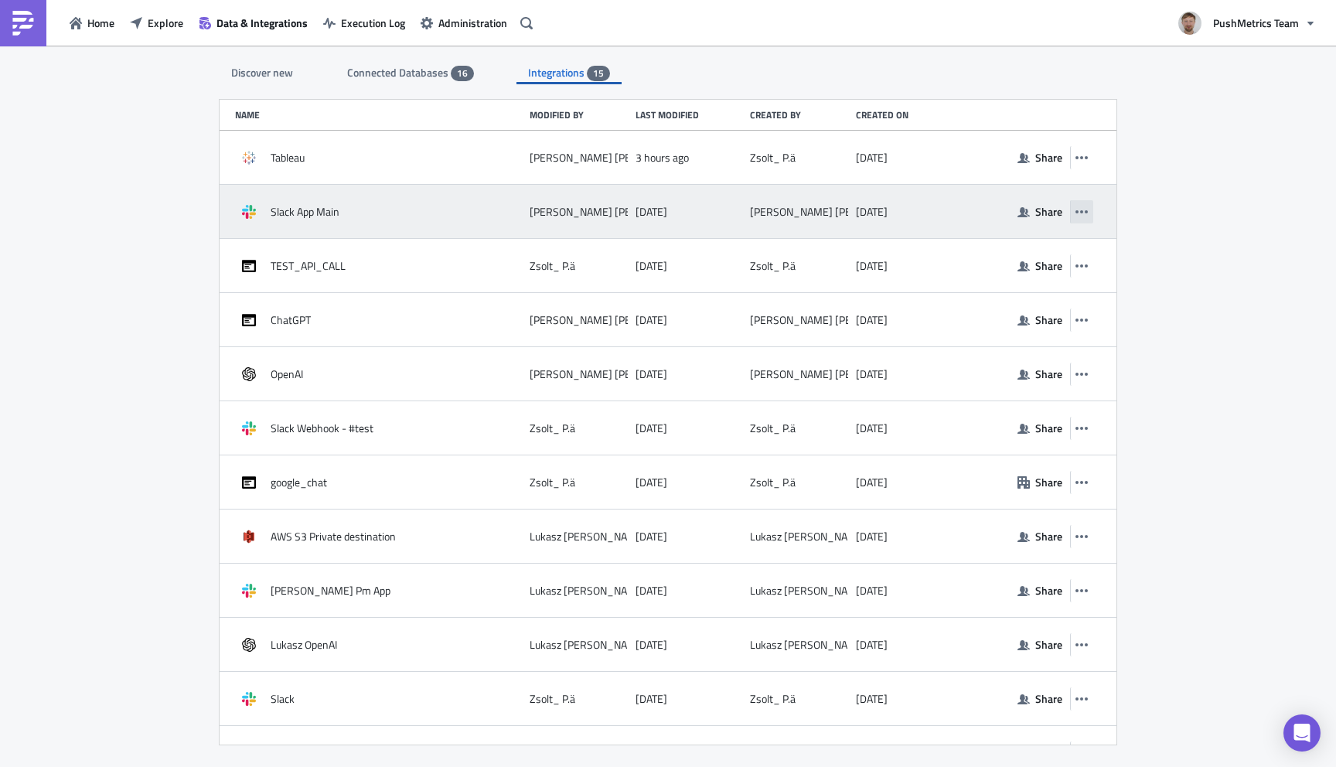
click at [1082, 216] on icon "button" at bounding box center [1081, 212] width 12 height 12
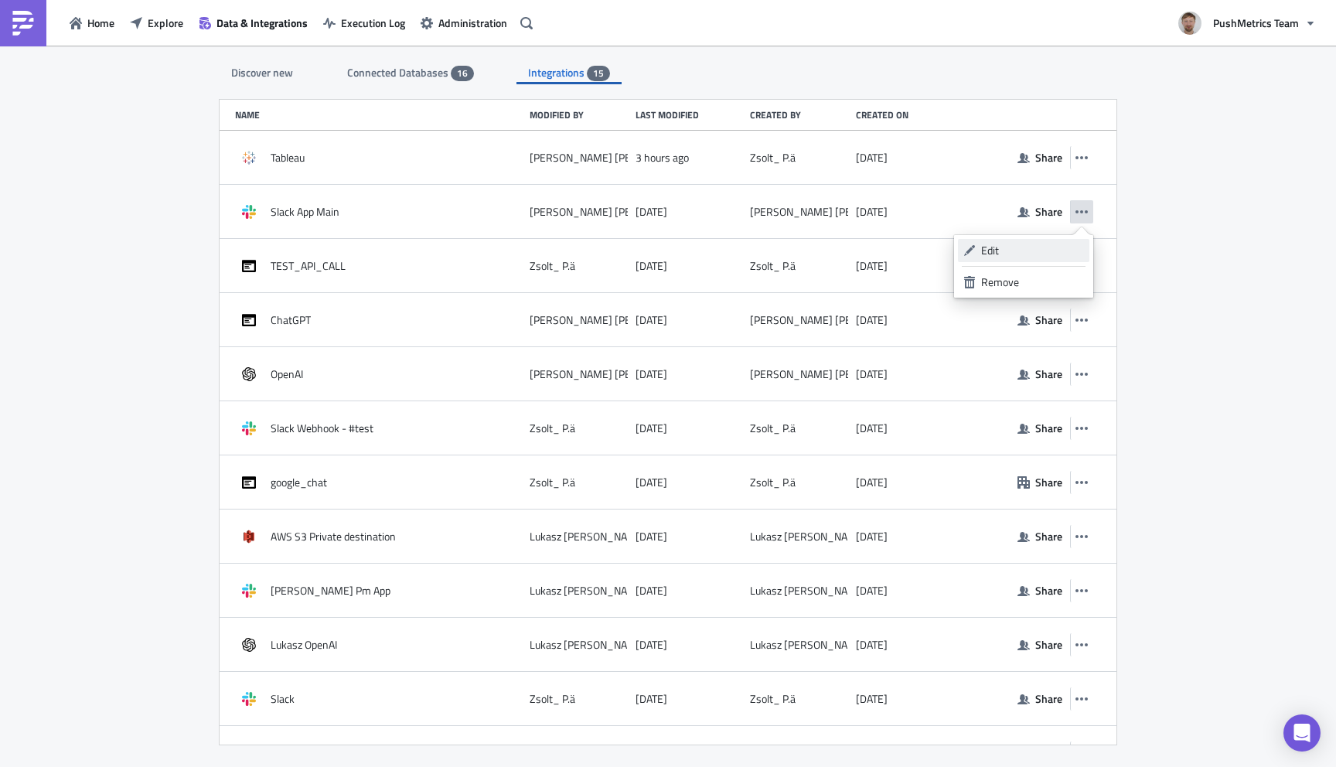
click at [1029, 244] on div "Edit" at bounding box center [1032, 250] width 103 height 15
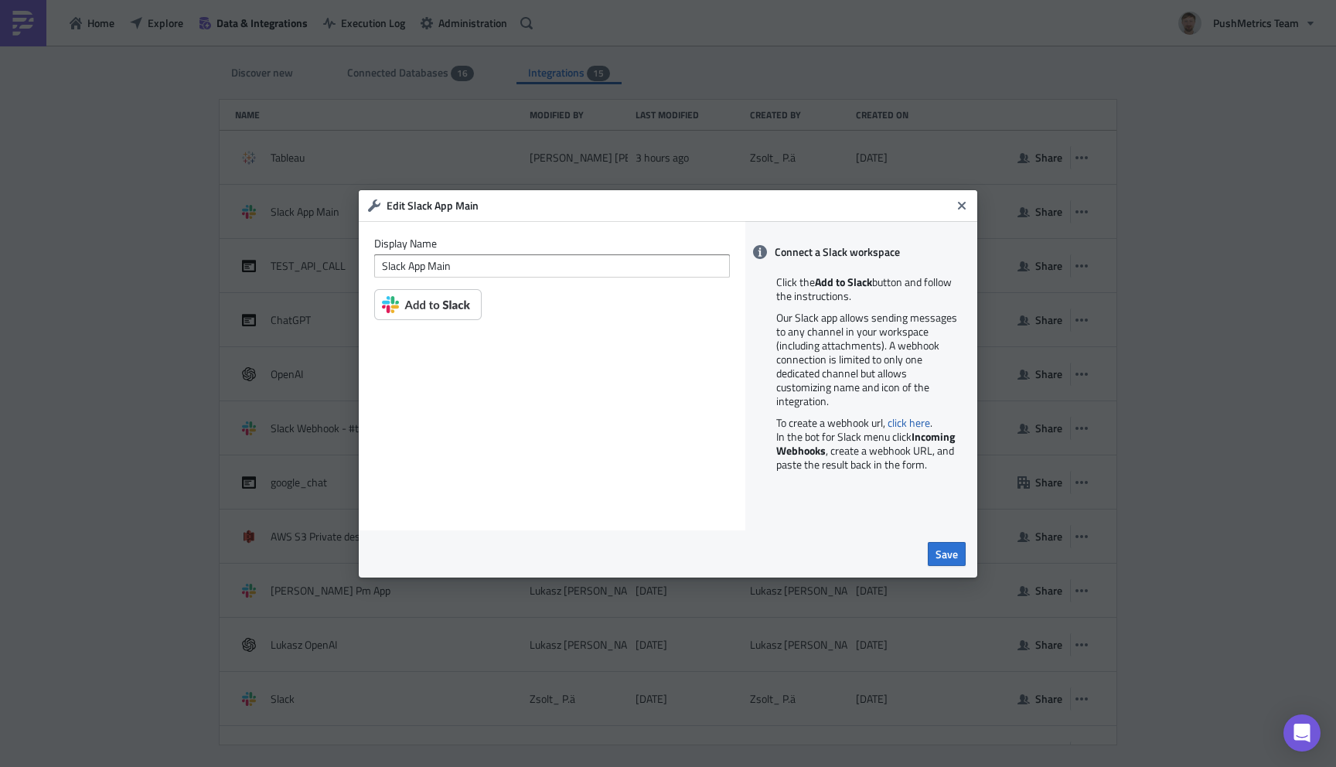
click at [427, 297] on img at bounding box center [427, 304] width 107 height 31
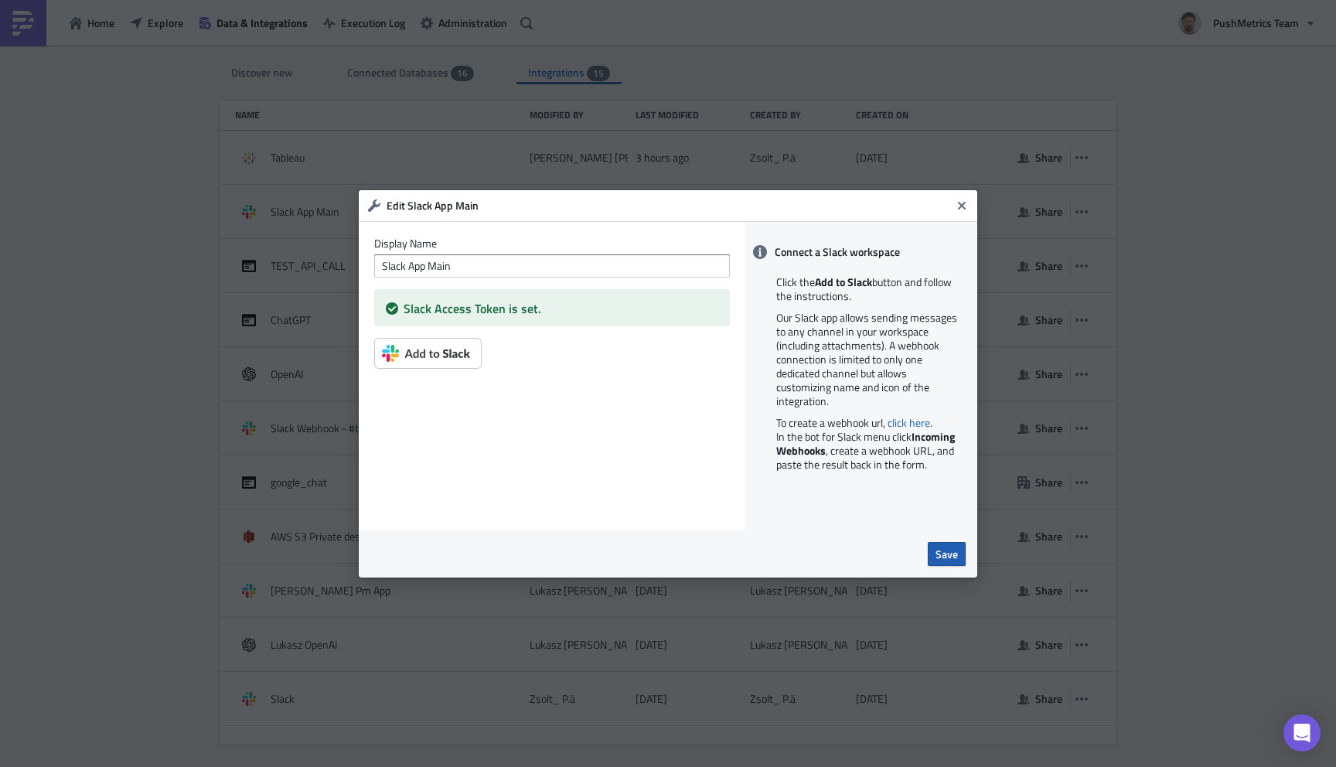
click at [942, 559] on span "Save" at bounding box center [946, 554] width 22 height 16
